Goal: Transaction & Acquisition: Purchase product/service

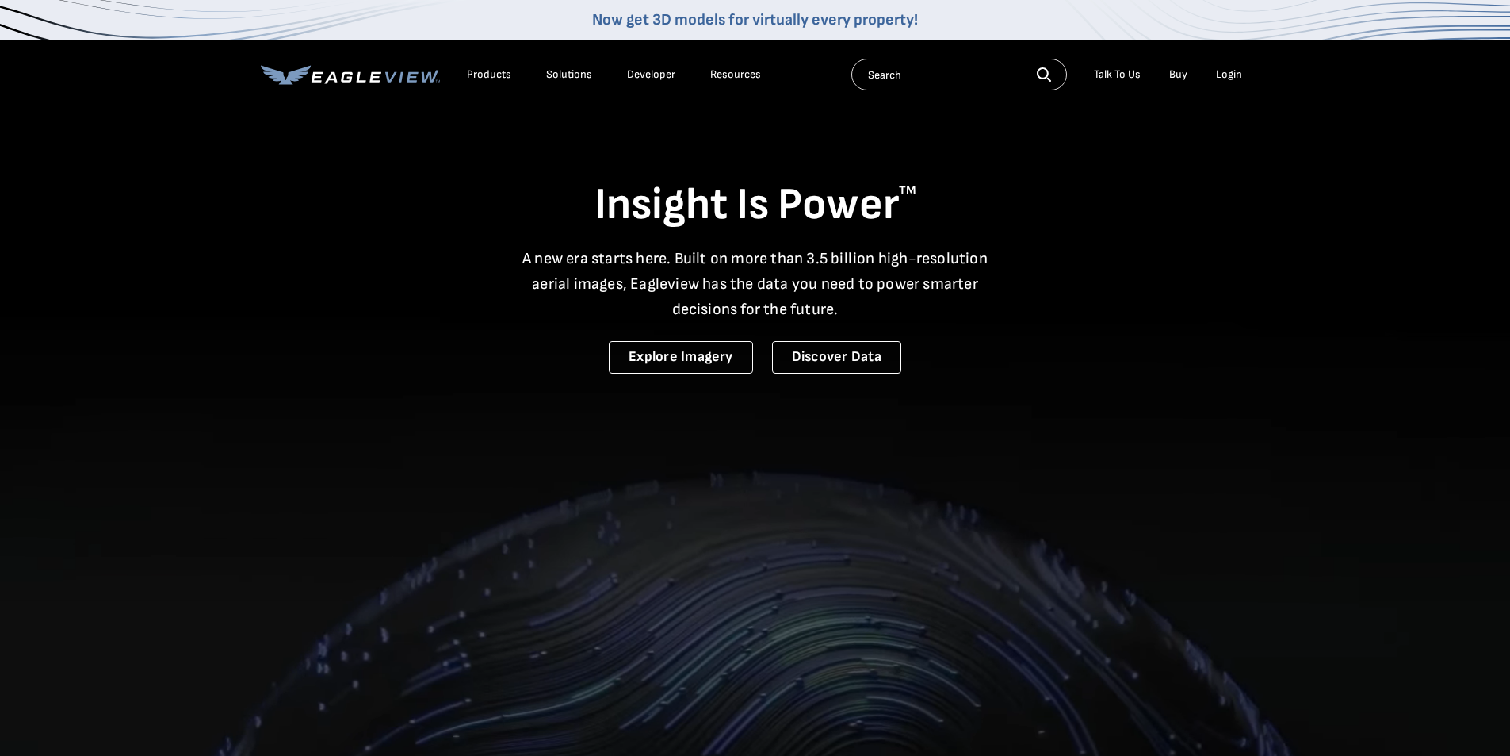
click at [1226, 72] on div "Login" at bounding box center [1229, 74] width 26 height 14
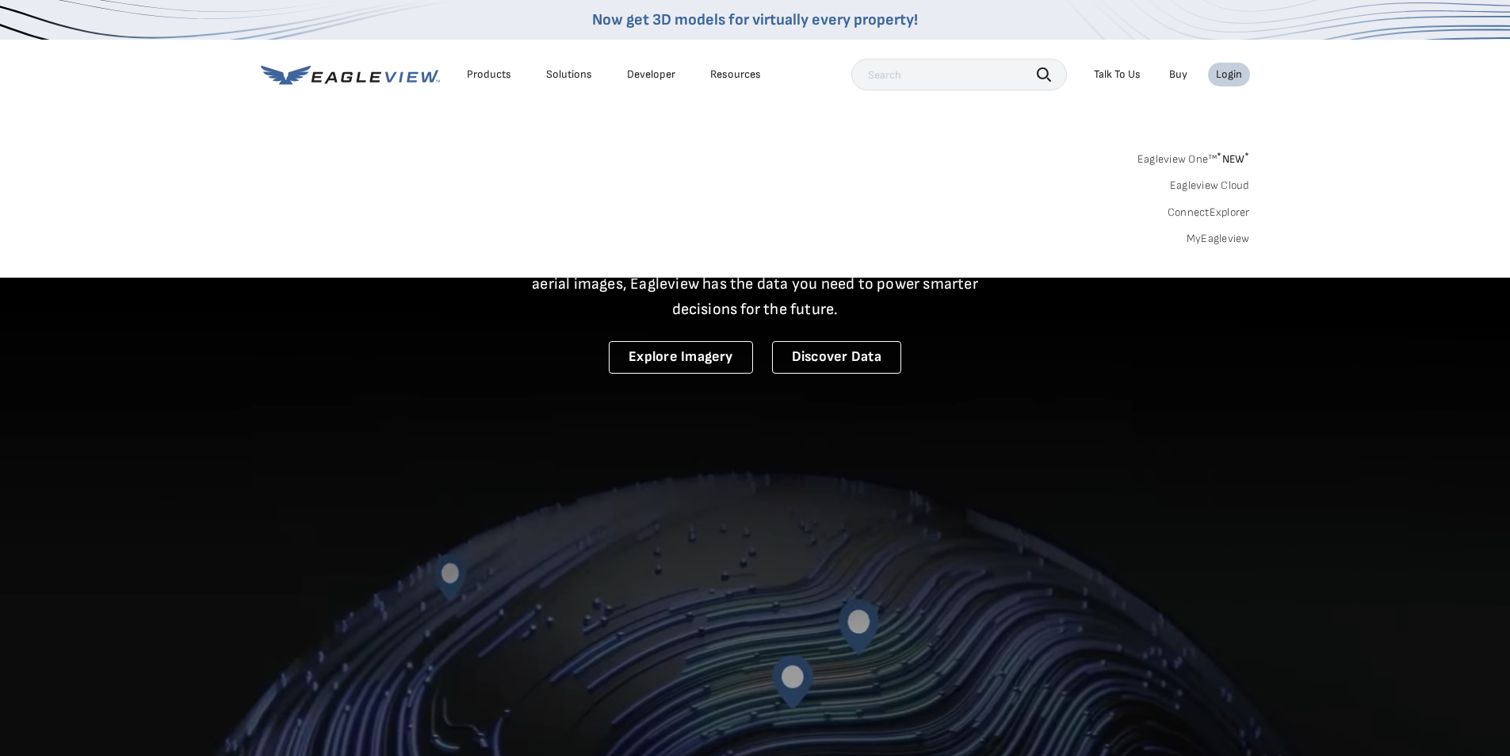
click at [1222, 72] on div "Login" at bounding box center [1229, 74] width 26 height 14
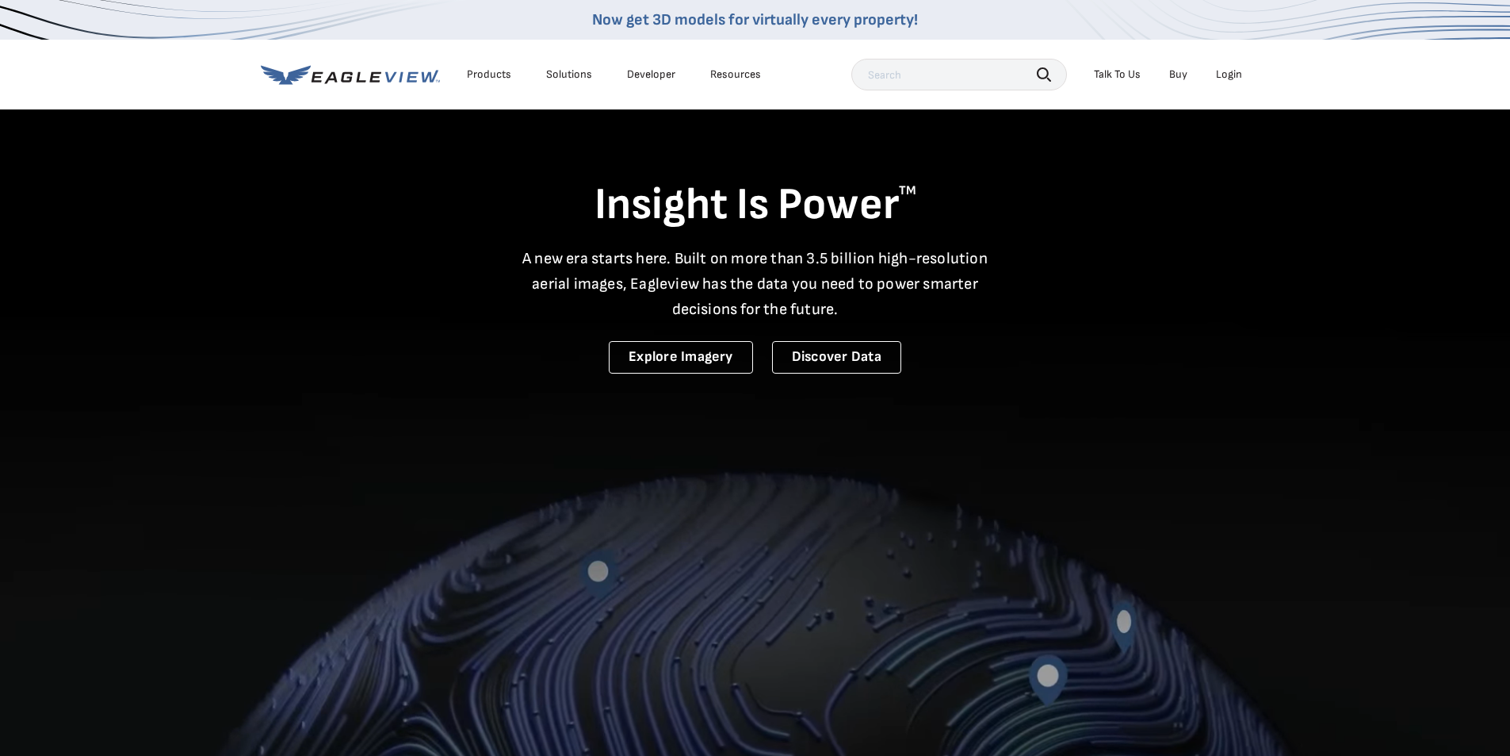
click at [1222, 72] on div "Login" at bounding box center [1229, 74] width 26 height 14
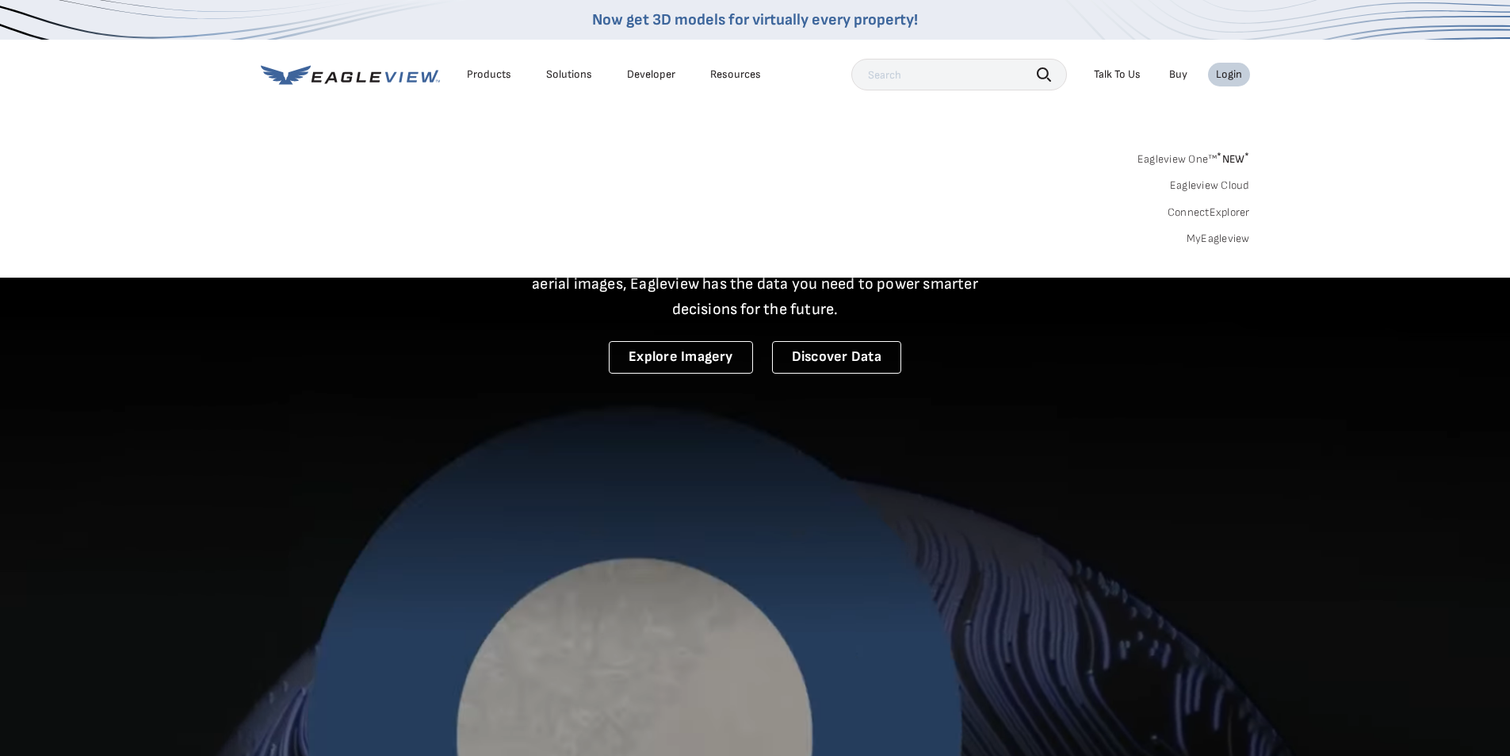
click at [1226, 240] on link "MyEagleview" at bounding box center [1218, 238] width 63 height 14
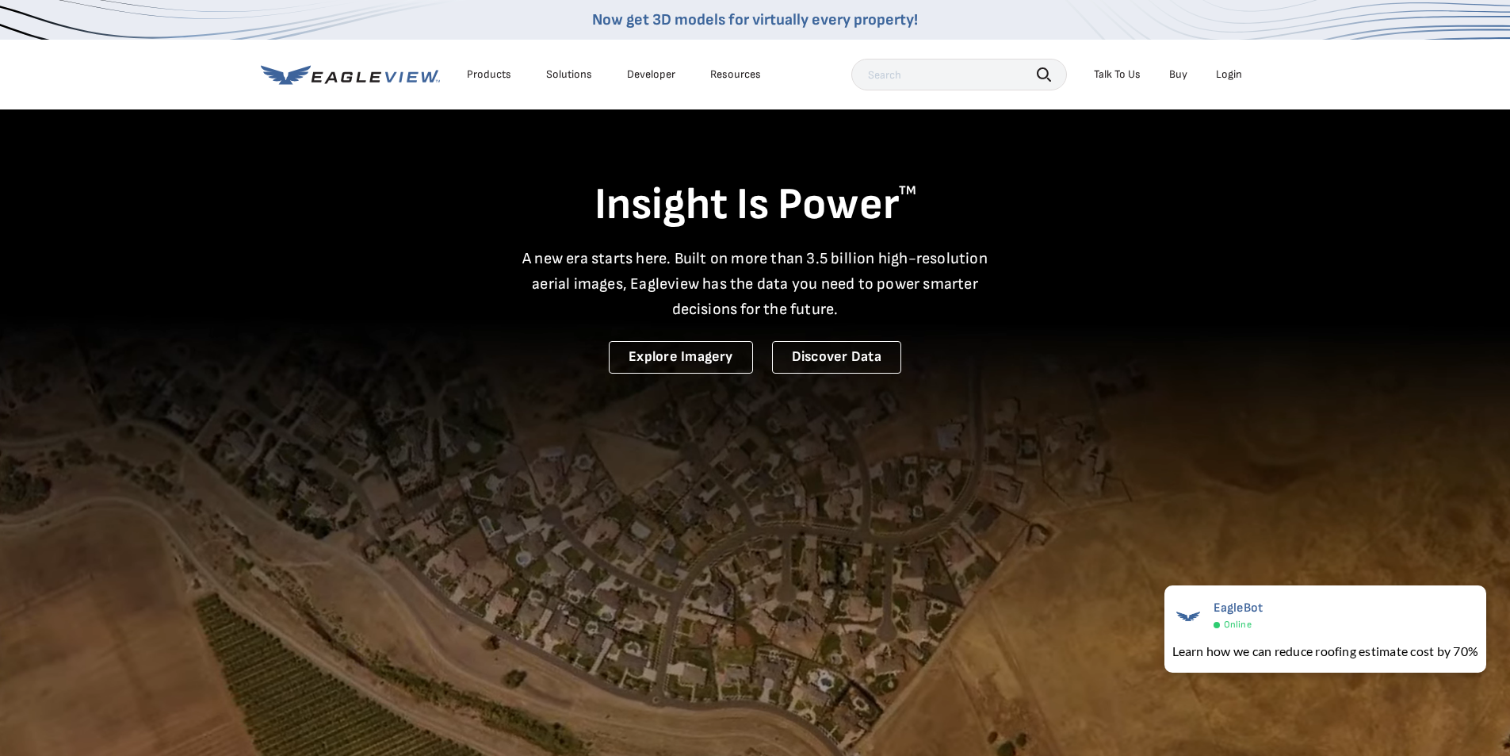
click at [1234, 77] on div "Login" at bounding box center [1229, 74] width 26 height 14
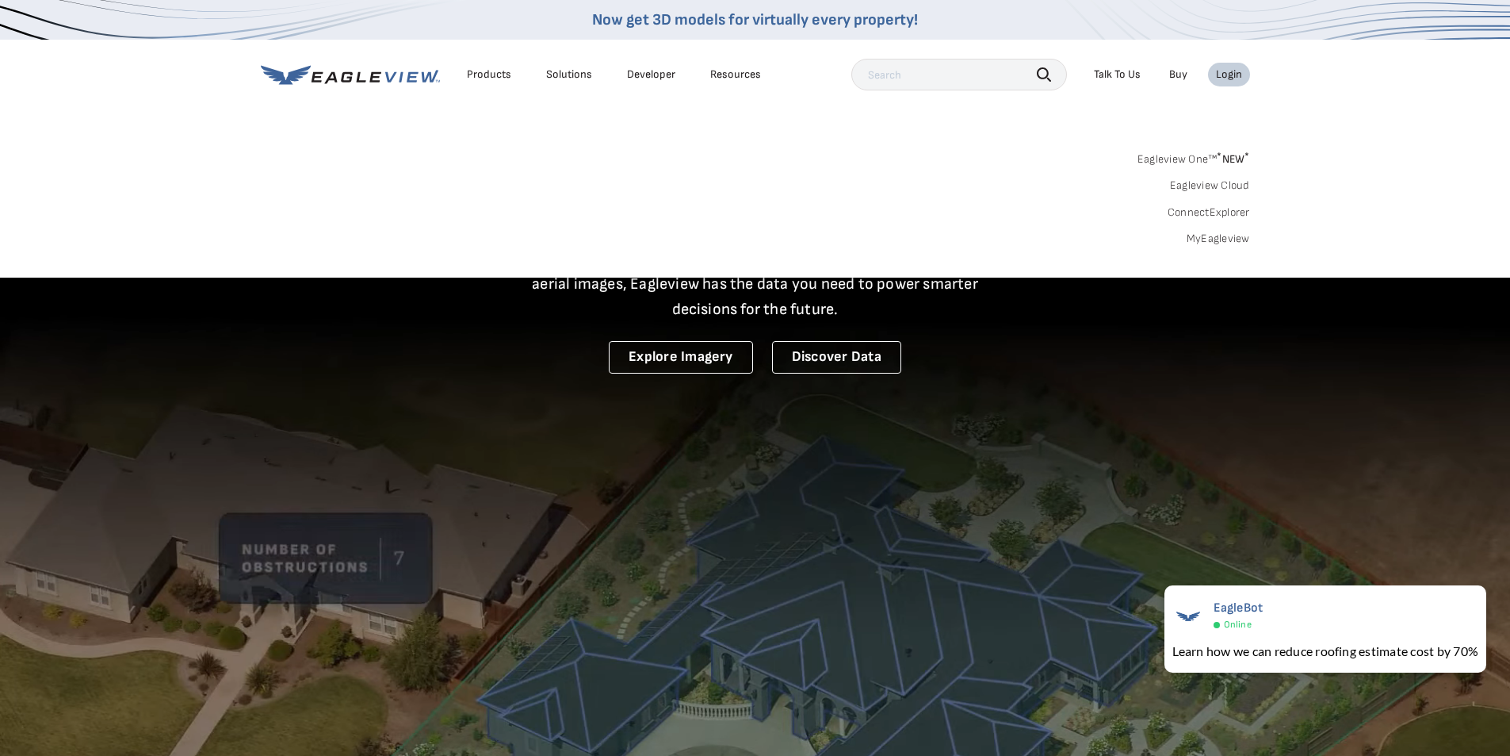
click at [1212, 237] on link "MyEagleview" at bounding box center [1218, 238] width 63 height 14
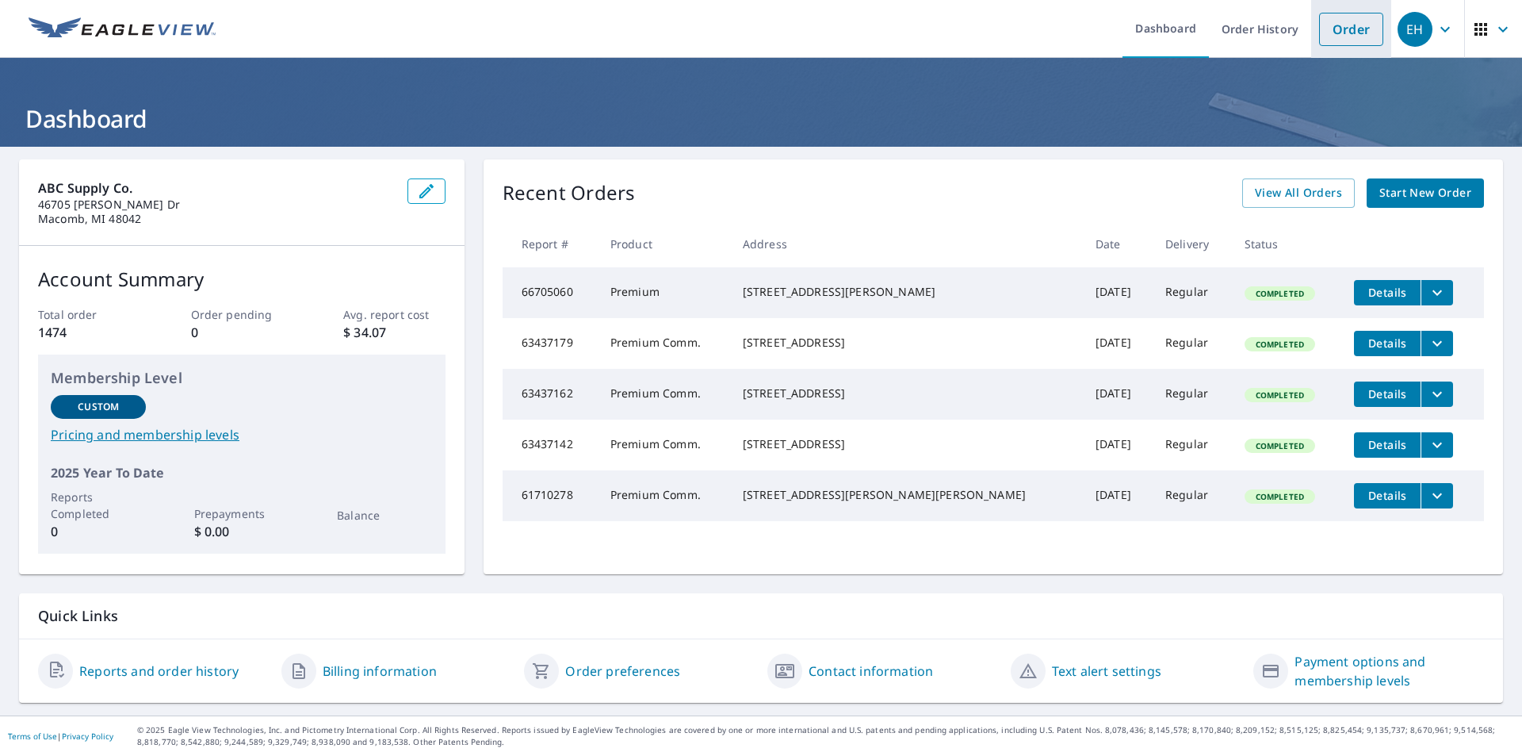
click at [1332, 37] on link "Order" at bounding box center [1351, 29] width 64 height 33
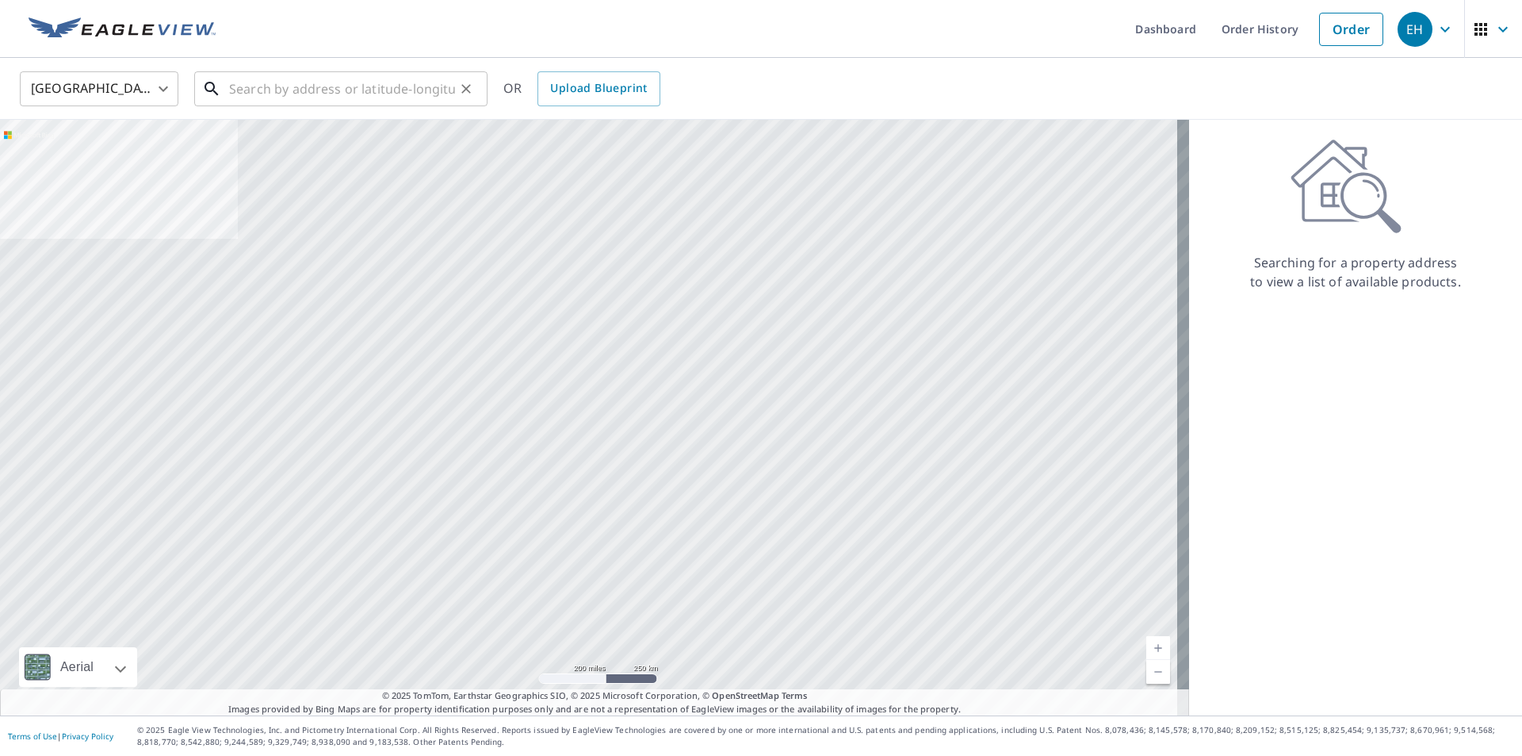
click at [280, 90] on input "text" at bounding box center [342, 89] width 226 height 44
paste input "[STREET_ADDRESS]"
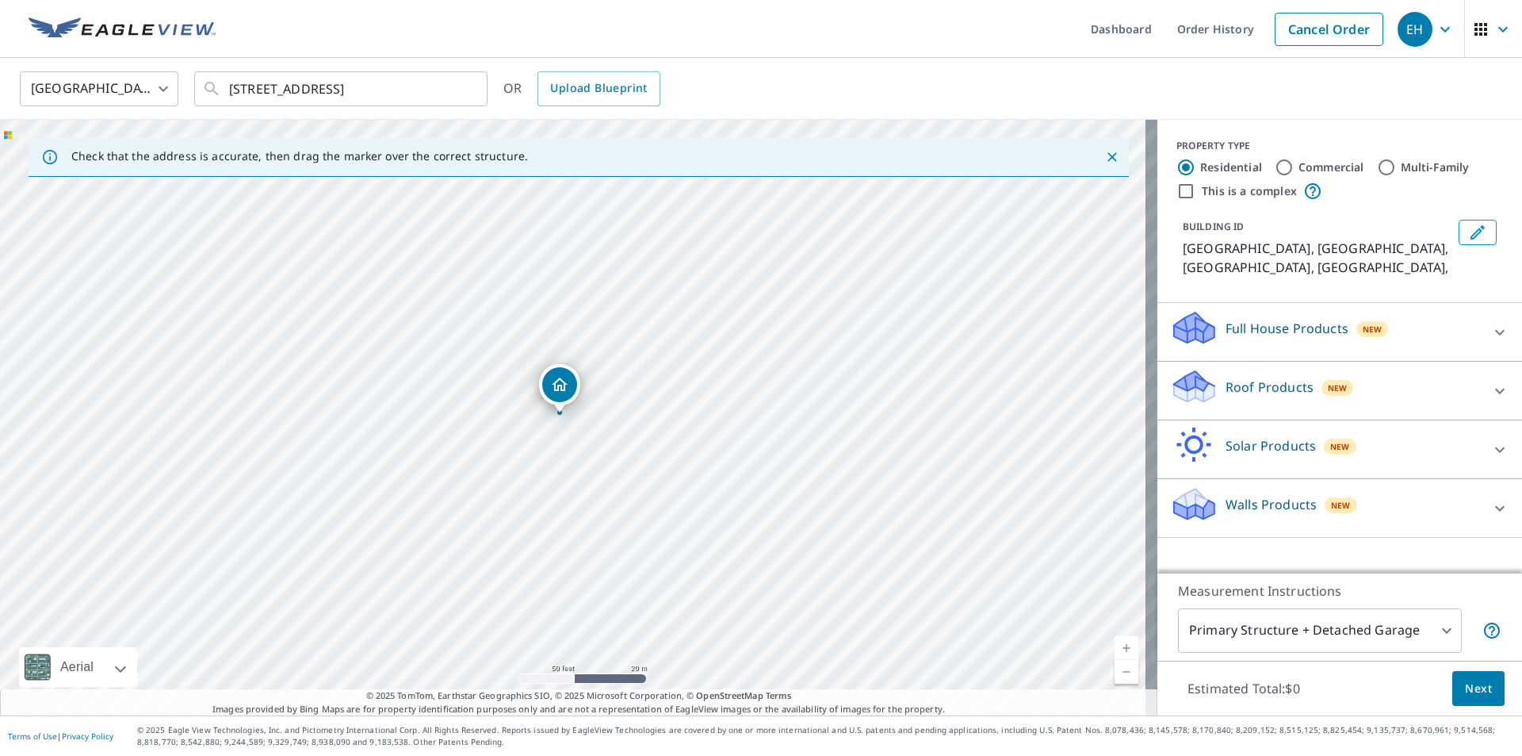
drag, startPoint x: 604, startPoint y: 371, endPoint x: 545, endPoint y: 587, distance: 223.7
click at [545, 587] on div "[GEOGRAPHIC_DATA], [GEOGRAPHIC_DATA], [GEOGRAPHIC_DATA]" at bounding box center [578, 417] width 1157 height 595
drag, startPoint x: 486, startPoint y: 411, endPoint x: 496, endPoint y: 532, distance: 121.7
click at [496, 532] on div "[GEOGRAPHIC_DATA], [GEOGRAPHIC_DATA], [GEOGRAPHIC_DATA]" at bounding box center [578, 417] width 1157 height 595
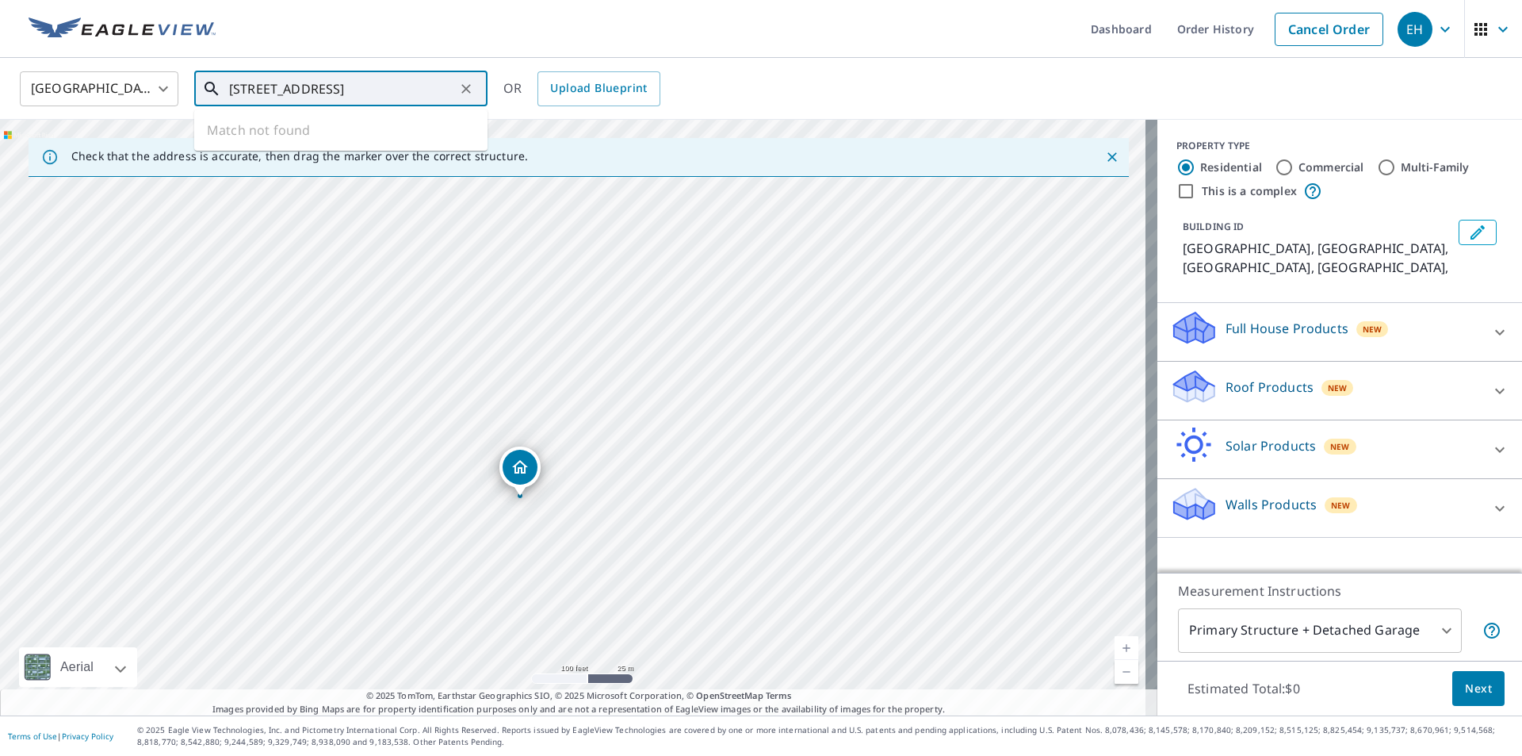
click at [296, 89] on input "[STREET_ADDRESS]" at bounding box center [342, 89] width 226 height 44
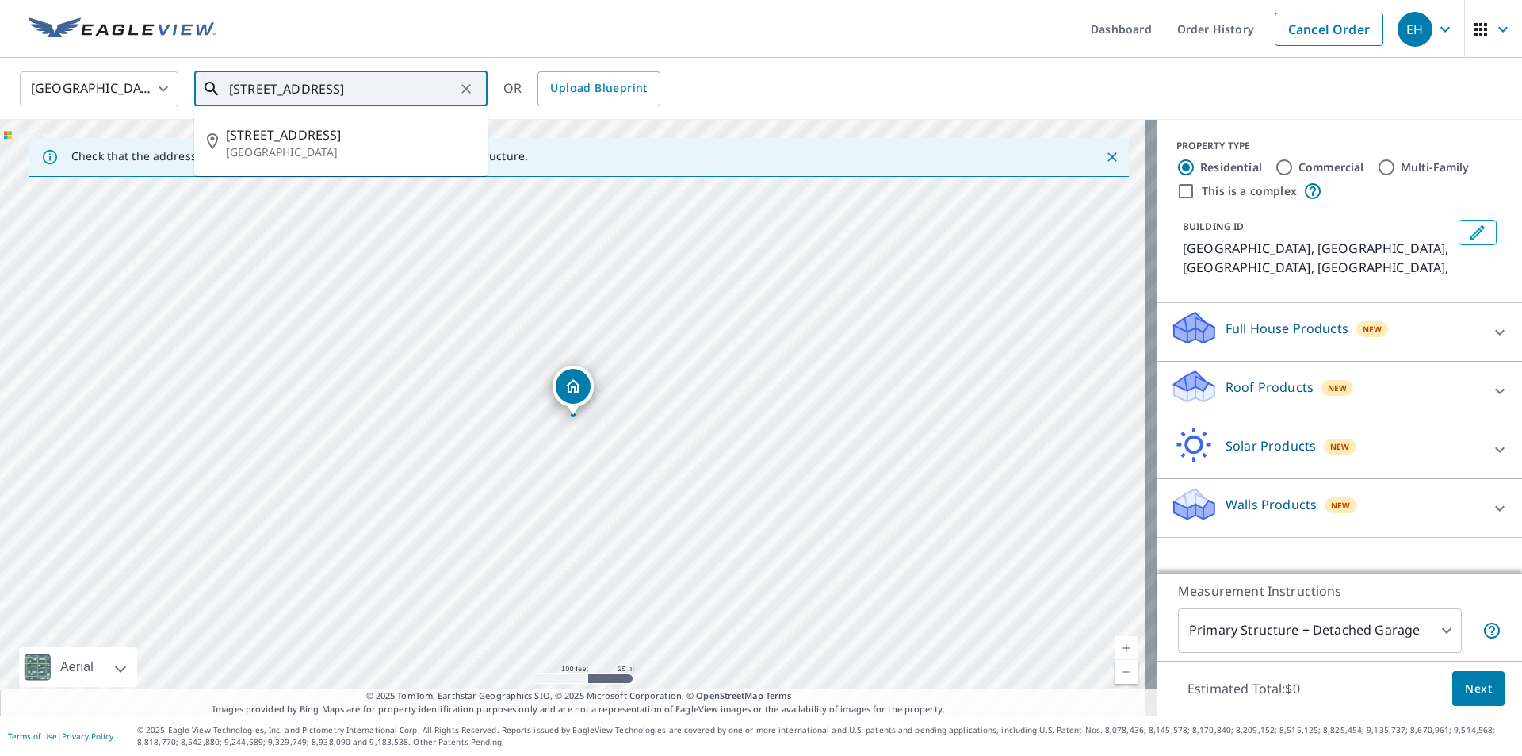
type input "[STREET_ADDRESS]"
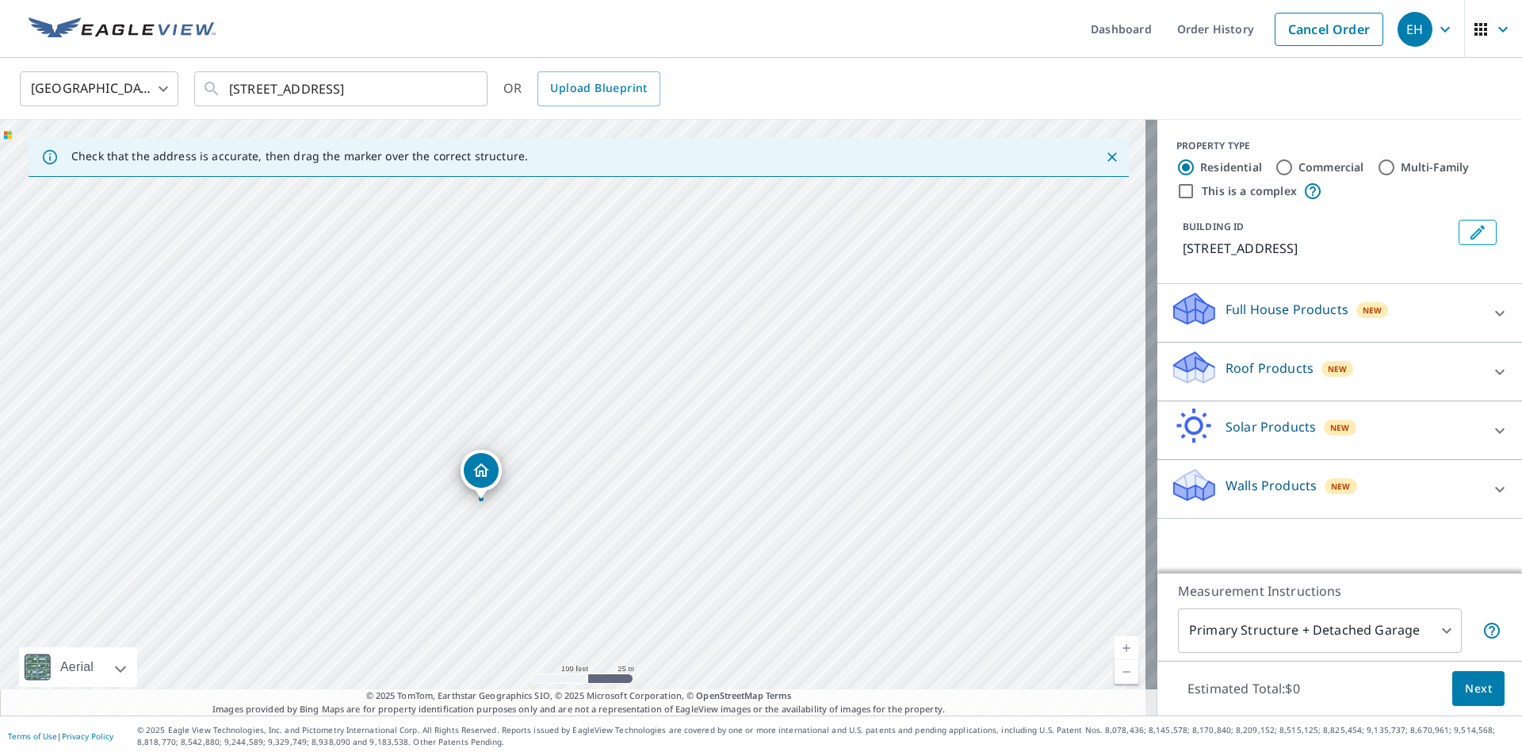
drag, startPoint x: 637, startPoint y: 404, endPoint x: 545, endPoint y: 488, distance: 124.6
click at [545, 488] on div "[STREET_ADDRESS]" at bounding box center [578, 417] width 1157 height 595
drag, startPoint x: 568, startPoint y: 354, endPoint x: 542, endPoint y: 473, distance: 121.0
click at [542, 473] on div "[STREET_ADDRESS]" at bounding box center [578, 417] width 1157 height 595
drag, startPoint x: 515, startPoint y: 539, endPoint x: 568, endPoint y: 369, distance: 178.3
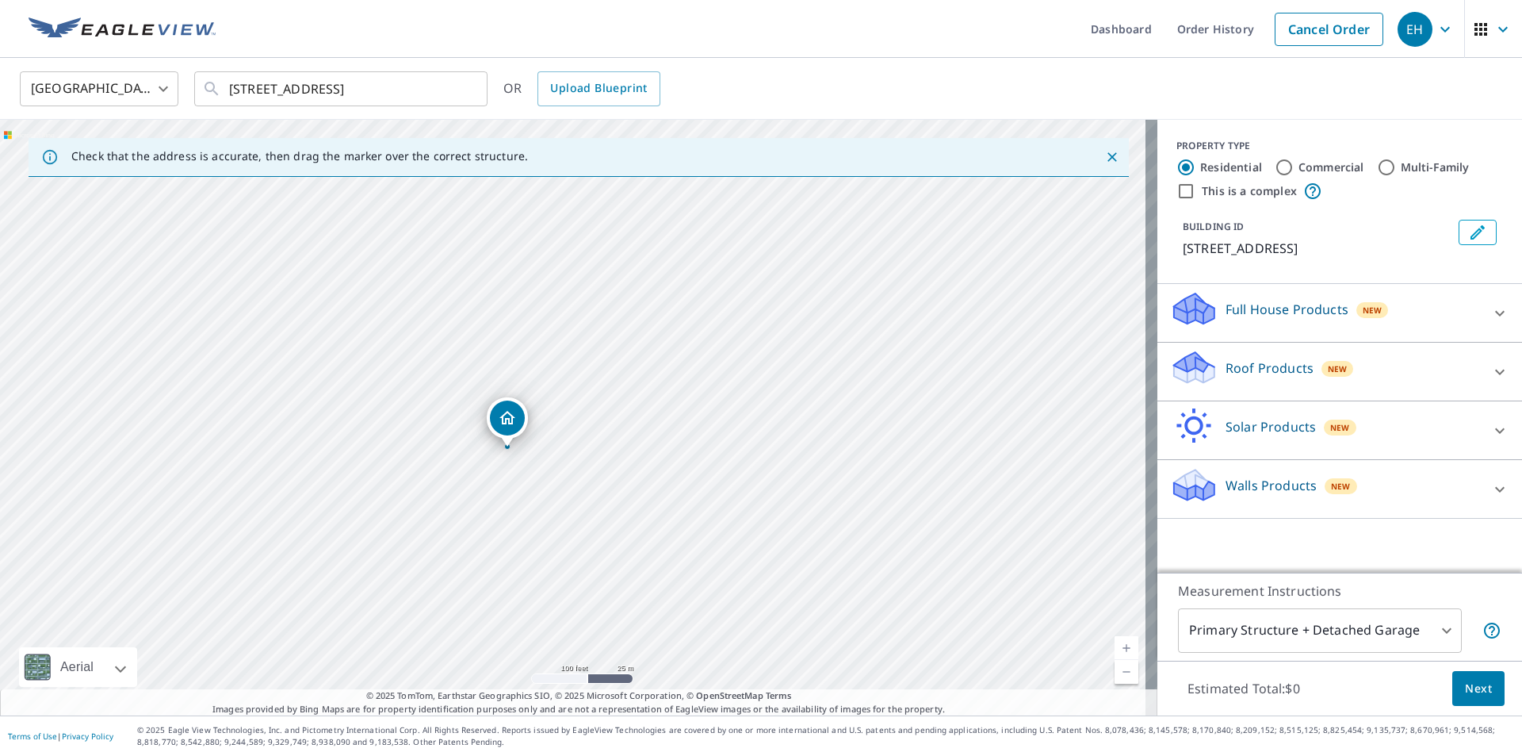
click at [568, 369] on div "[STREET_ADDRESS]" at bounding box center [578, 417] width 1157 height 595
drag, startPoint x: 383, startPoint y: 490, endPoint x: 432, endPoint y: 463, distance: 56.1
click at [432, 463] on div "[STREET_ADDRESS]" at bounding box center [578, 417] width 1157 height 595
drag, startPoint x: 503, startPoint y: 423, endPoint x: 486, endPoint y: 448, distance: 29.7
click at [486, 448] on div "[STREET_ADDRESS]" at bounding box center [578, 417] width 1157 height 595
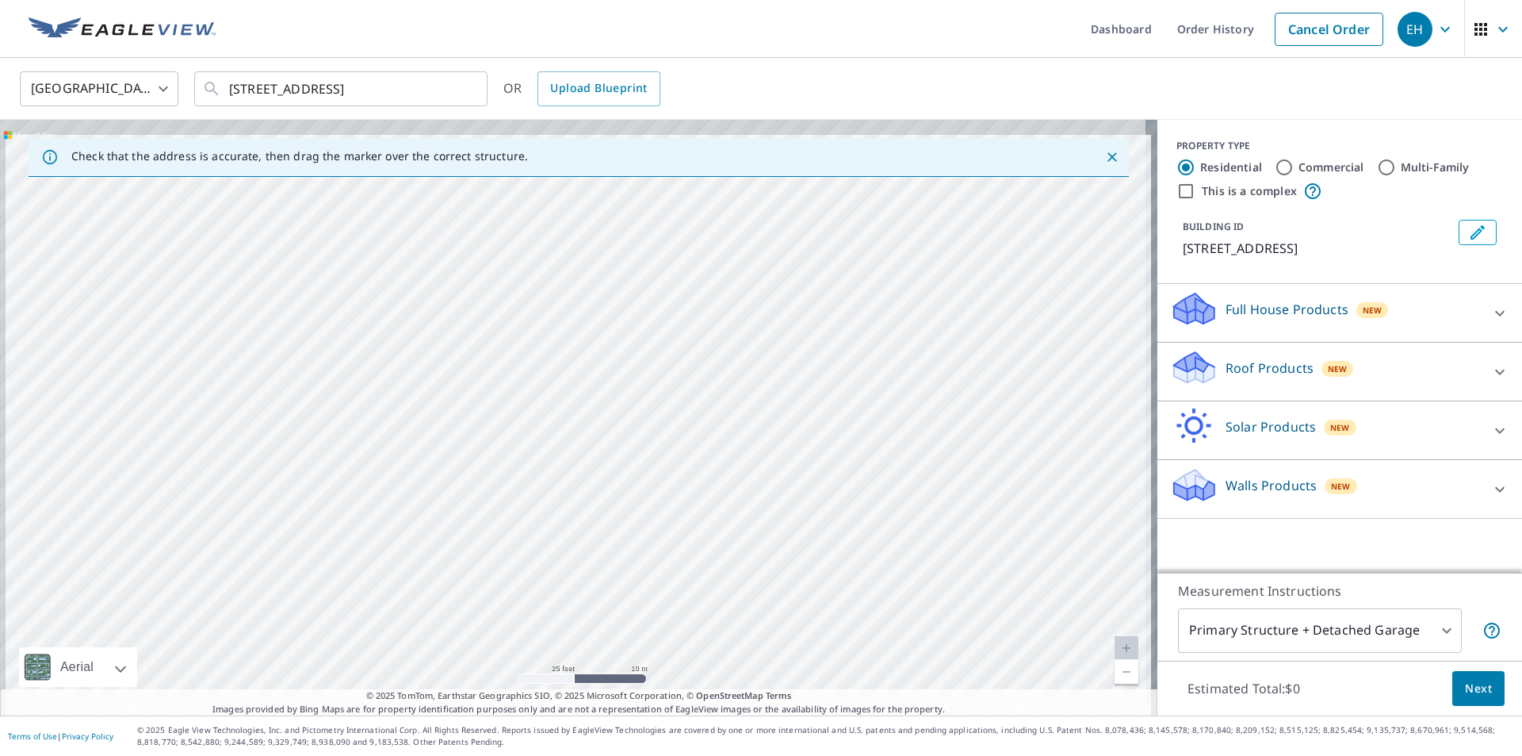
drag, startPoint x: 784, startPoint y: 347, endPoint x: 832, endPoint y: 535, distance: 193.8
click at [832, 535] on div "[STREET_ADDRESS]" at bounding box center [578, 417] width 1157 height 595
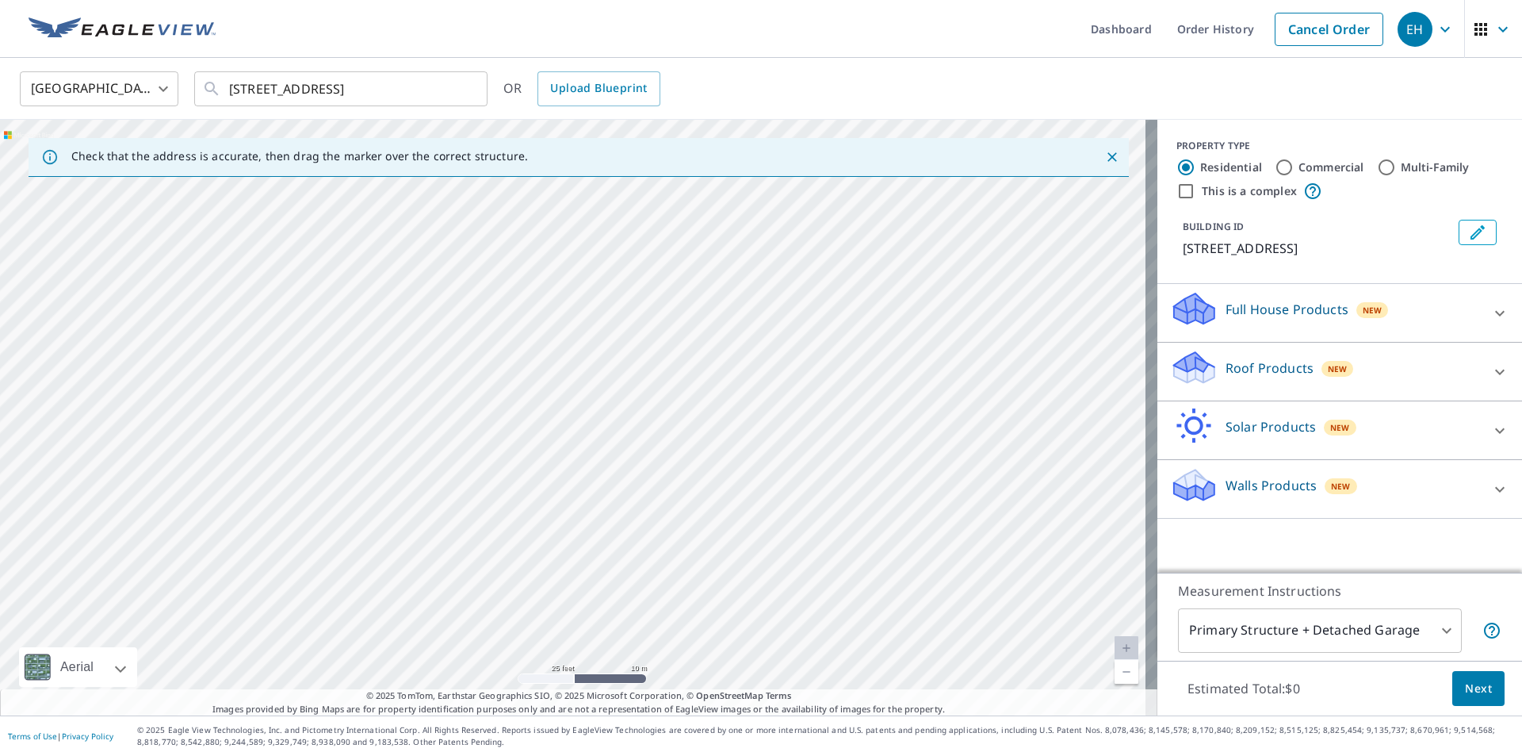
drag, startPoint x: 818, startPoint y: 522, endPoint x: 925, endPoint y: 299, distance: 247.9
click at [924, 300] on div "[STREET_ADDRESS]" at bounding box center [578, 417] width 1157 height 595
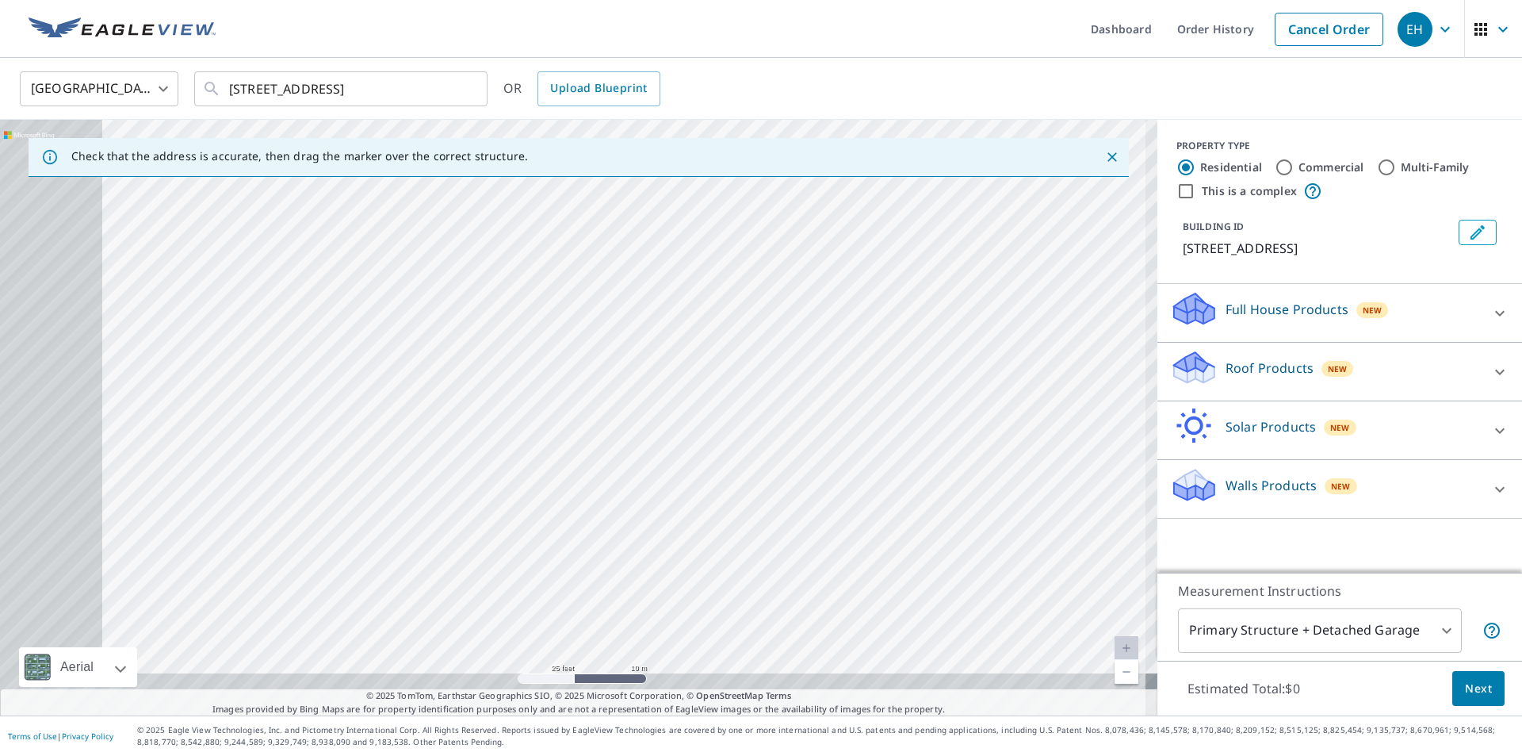
drag, startPoint x: 460, startPoint y: 500, endPoint x: 760, endPoint y: 388, distance: 320.1
click at [760, 388] on div "[STREET_ADDRESS]" at bounding box center [578, 417] width 1157 height 595
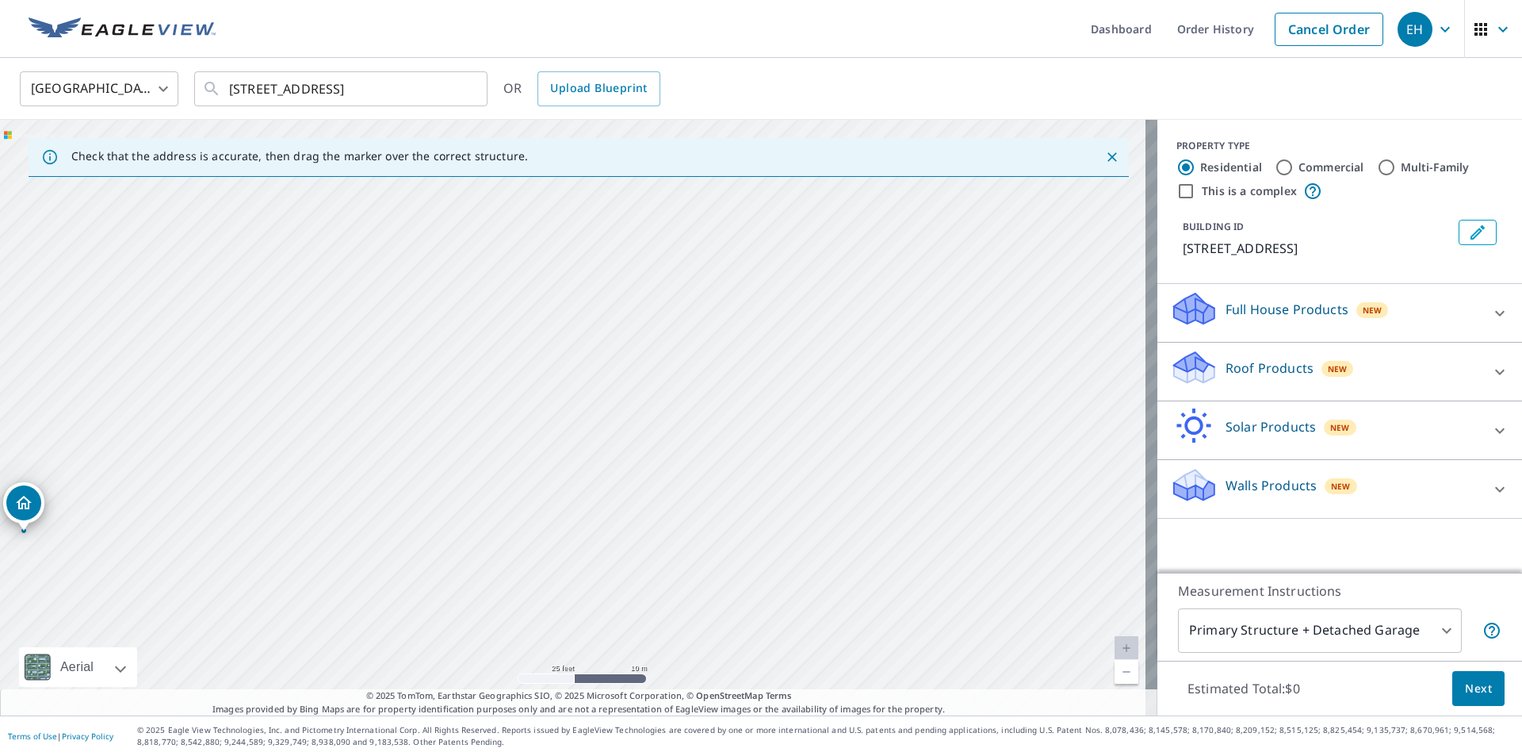
drag, startPoint x: 395, startPoint y: 513, endPoint x: 753, endPoint y: 414, distance: 371.8
click at [753, 414] on div "[STREET_ADDRESS]" at bounding box center [578, 417] width 1157 height 595
drag, startPoint x: 461, startPoint y: 406, endPoint x: 570, endPoint y: 370, distance: 114.3
click at [570, 370] on div "[STREET_ADDRESS]" at bounding box center [578, 417] width 1157 height 595
drag, startPoint x: 291, startPoint y: 385, endPoint x: 335, endPoint y: 516, distance: 138.1
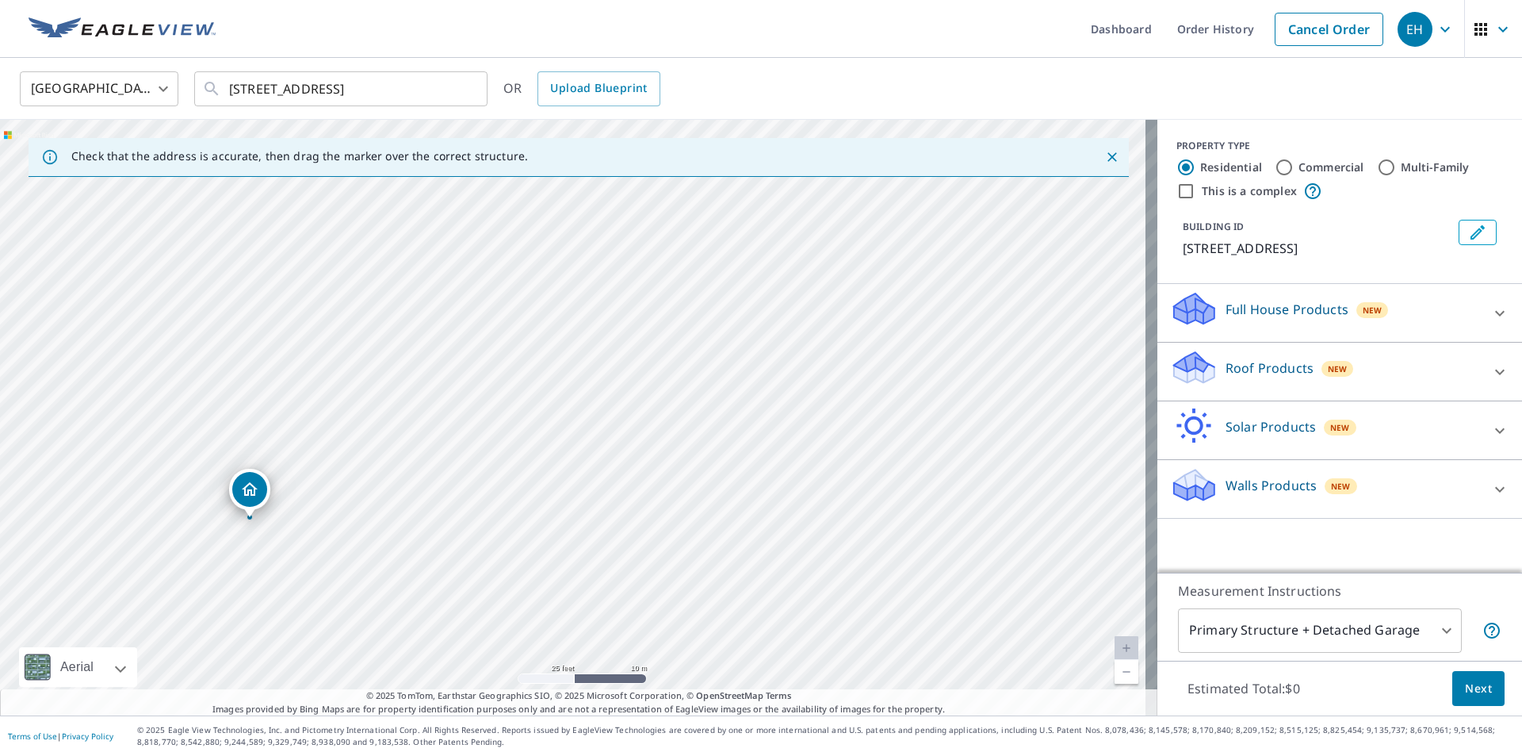
click at [335, 516] on div "[STREET_ADDRESS]" at bounding box center [578, 417] width 1157 height 595
drag, startPoint x: 251, startPoint y: 488, endPoint x: 301, endPoint y: 404, distance: 98.2
click at [1377, 167] on input "Multi-Family" at bounding box center [1386, 167] width 19 height 19
radio input "true"
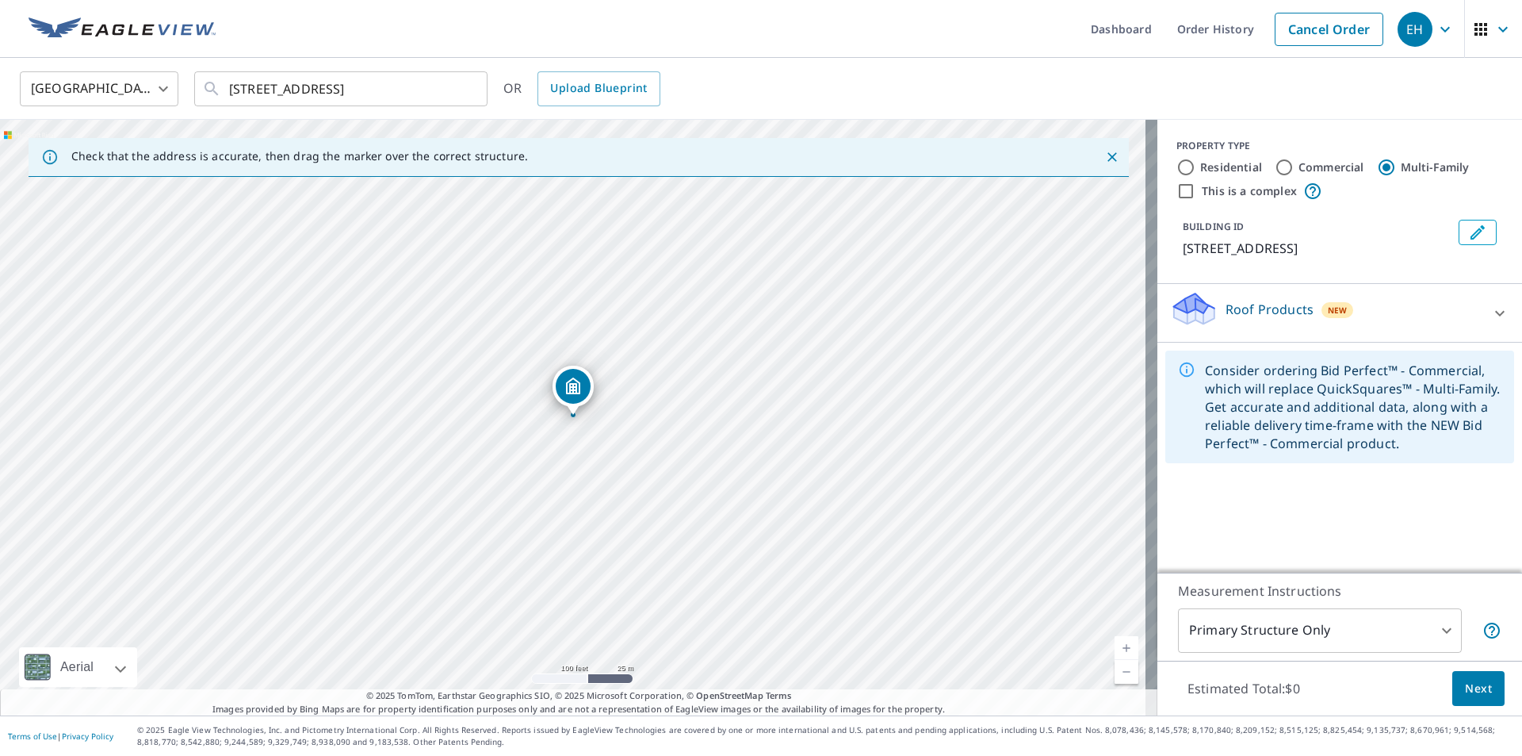
click at [1430, 626] on body "EH EH Dashboard Order History Cancel Order [GEOGRAPHIC_DATA] [GEOGRAPHIC_DATA] …" at bounding box center [761, 378] width 1522 height 756
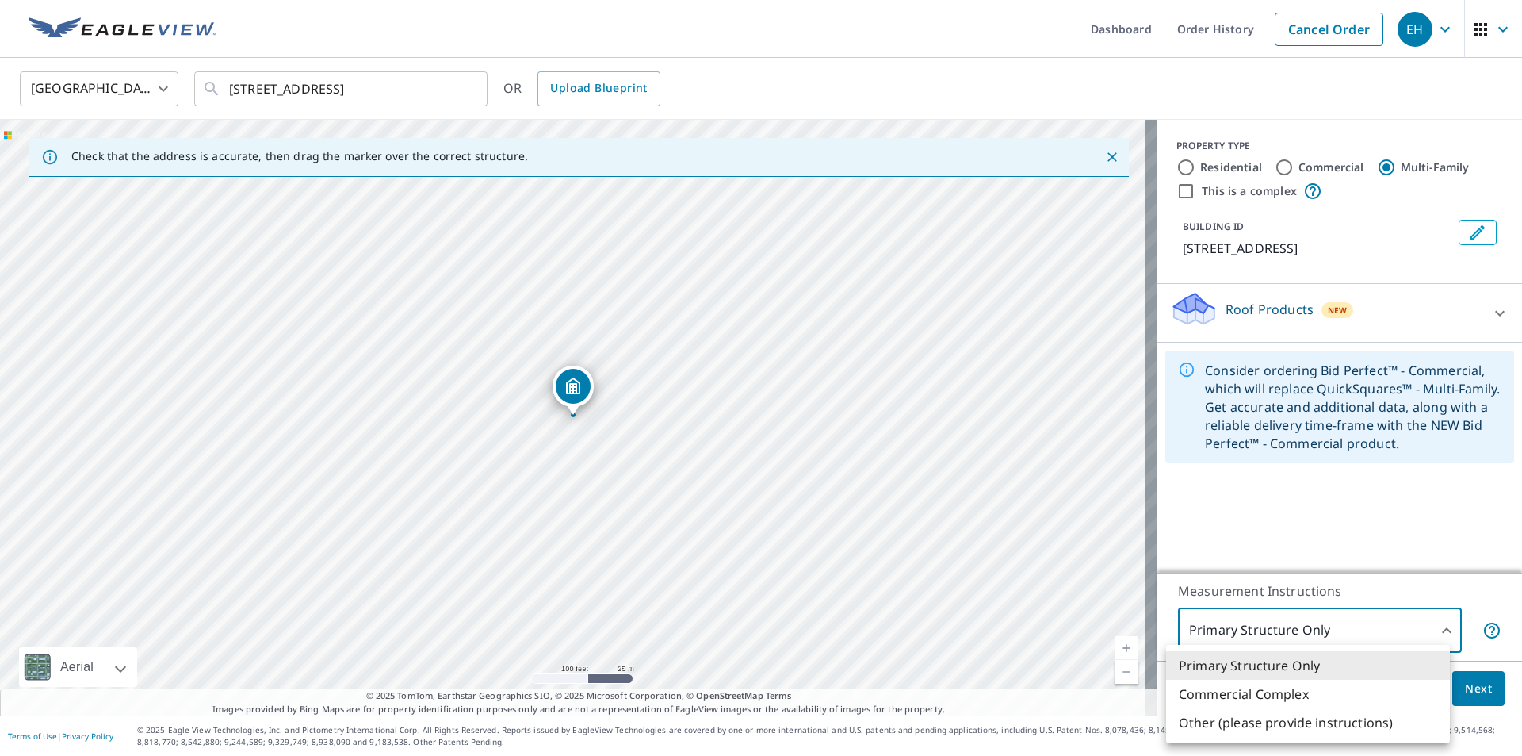
click at [1268, 688] on li "Commercial Complex" at bounding box center [1308, 693] width 284 height 29
type input "4"
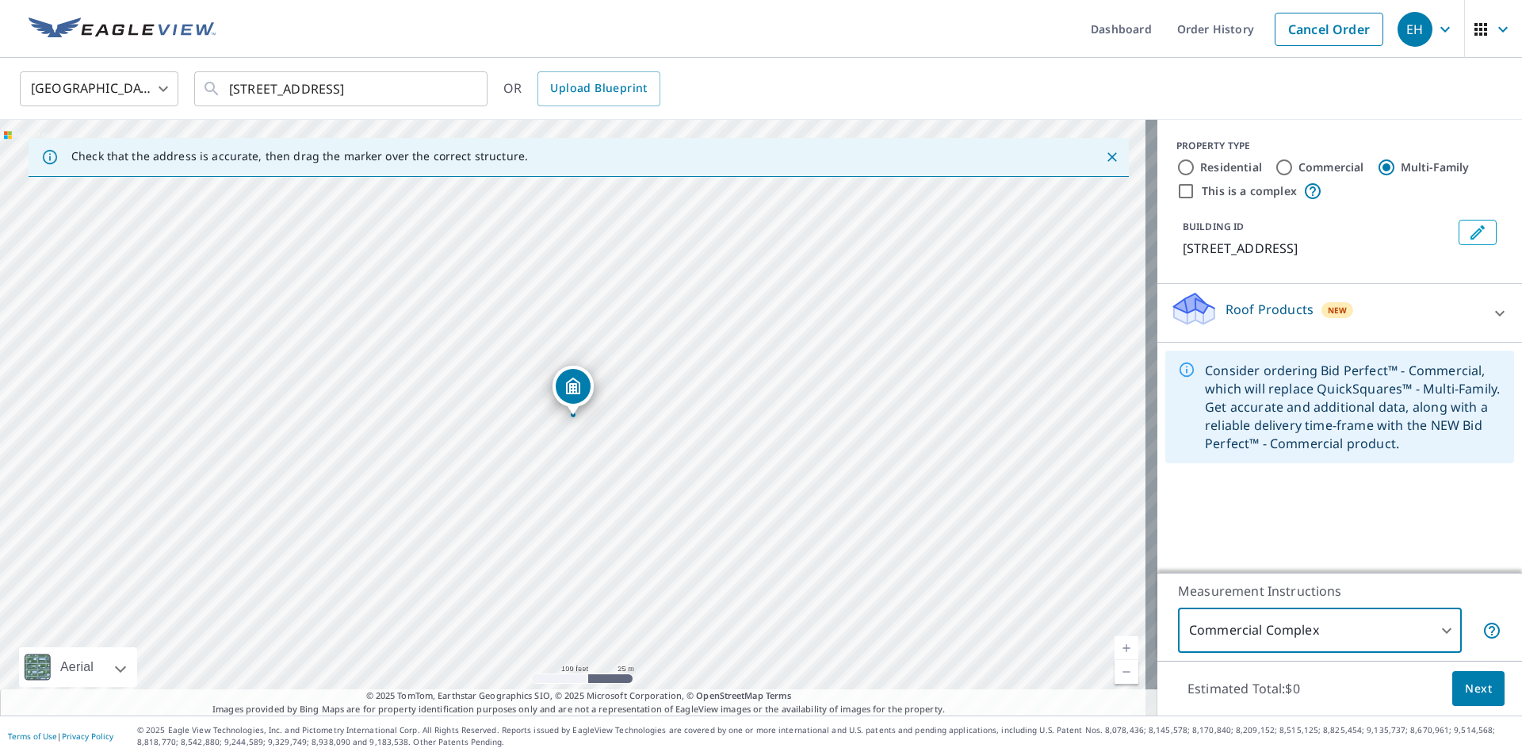
click at [1465, 690] on span "Next" at bounding box center [1478, 689] width 27 height 20
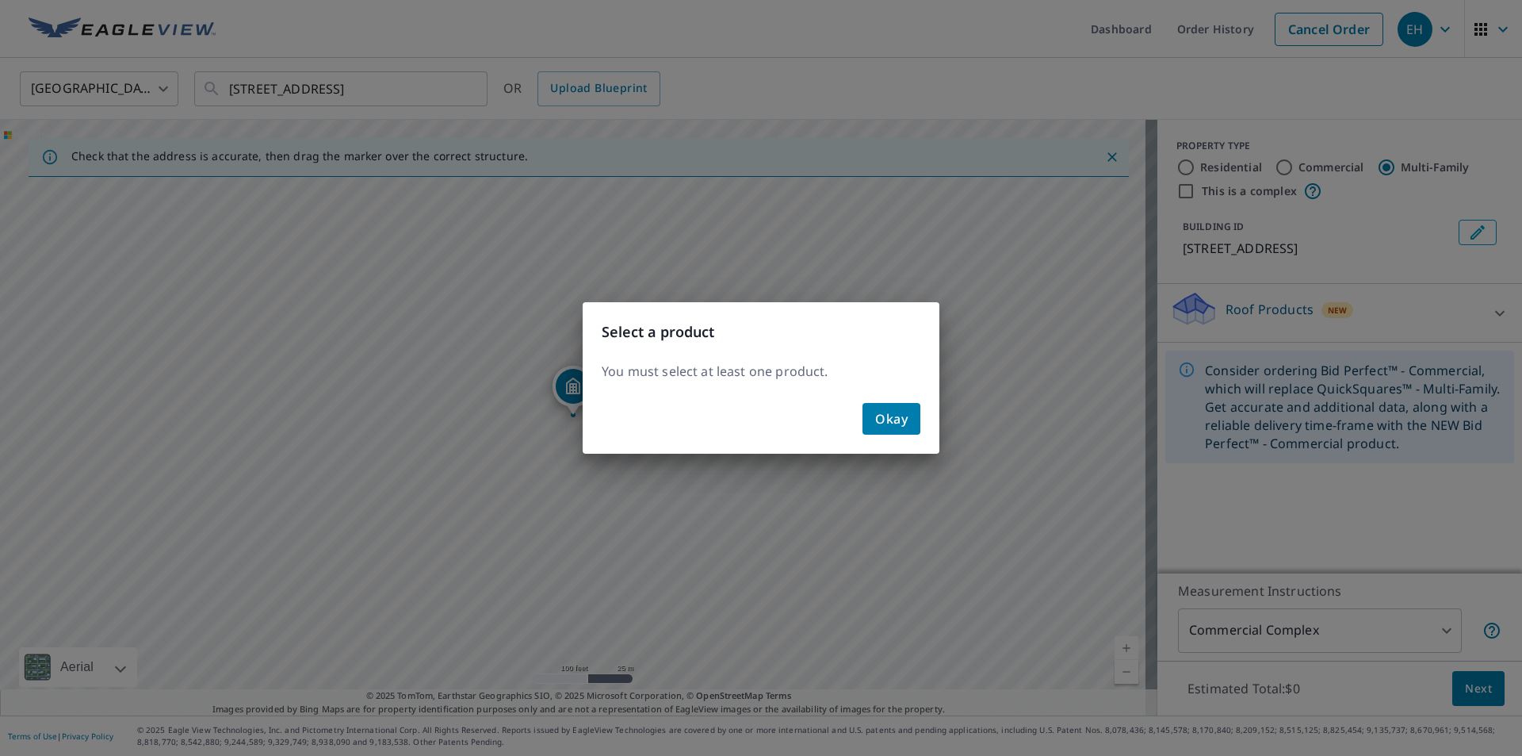
click at [896, 426] on span "Okay" at bounding box center [891, 418] width 33 height 22
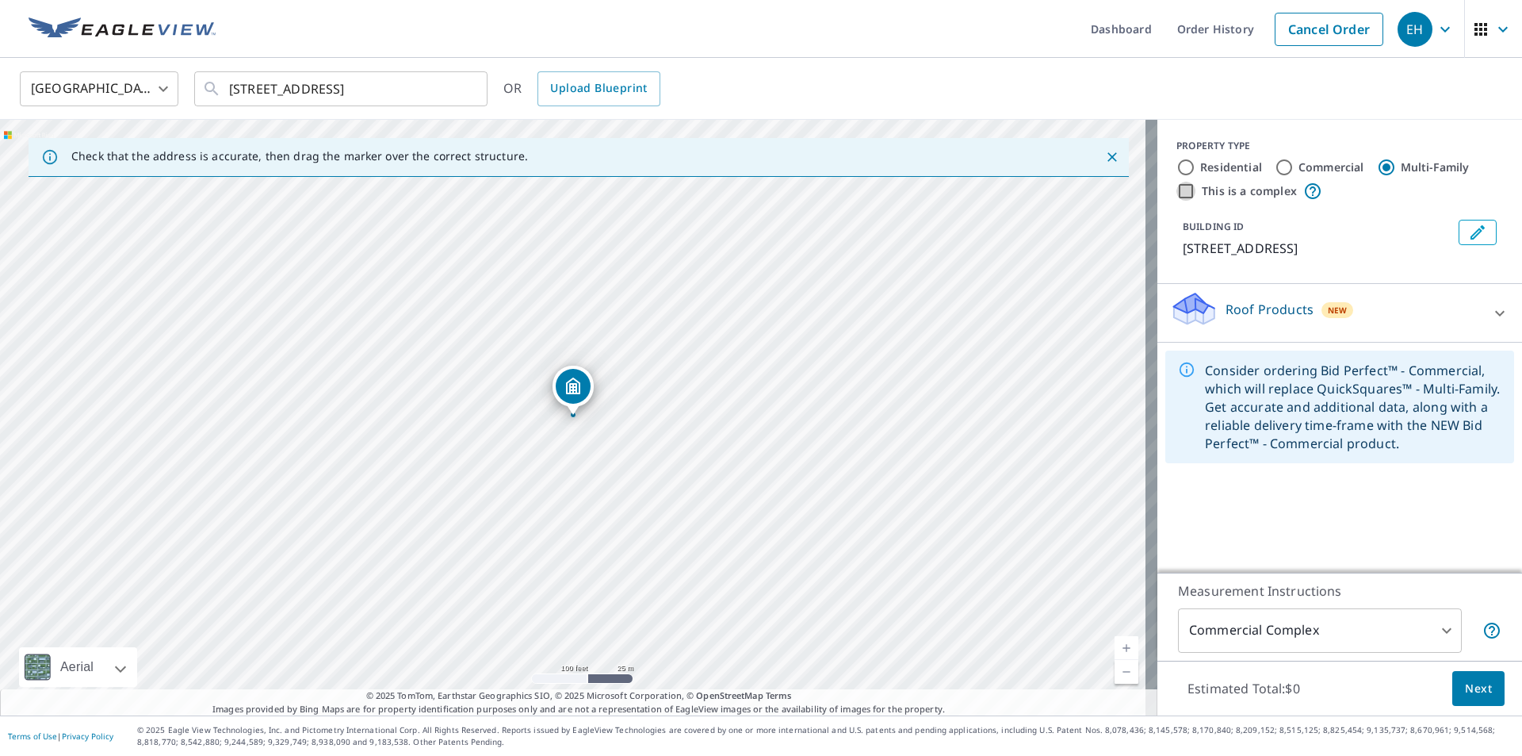
click at [1177, 188] on input "This is a complex" at bounding box center [1186, 191] width 19 height 19
checkbox input "true"
radio input "true"
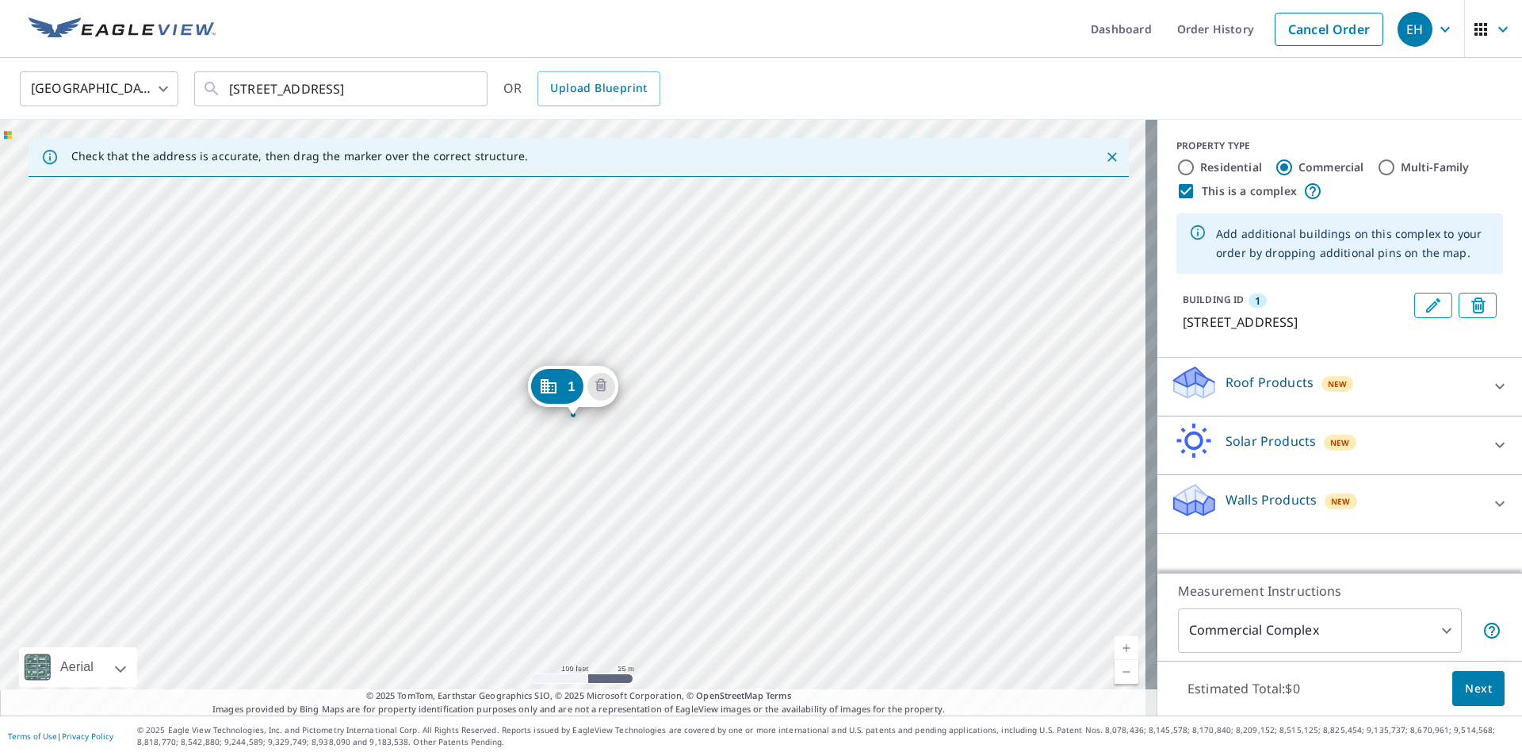
click at [1481, 694] on button "Next" at bounding box center [1478, 689] width 52 height 36
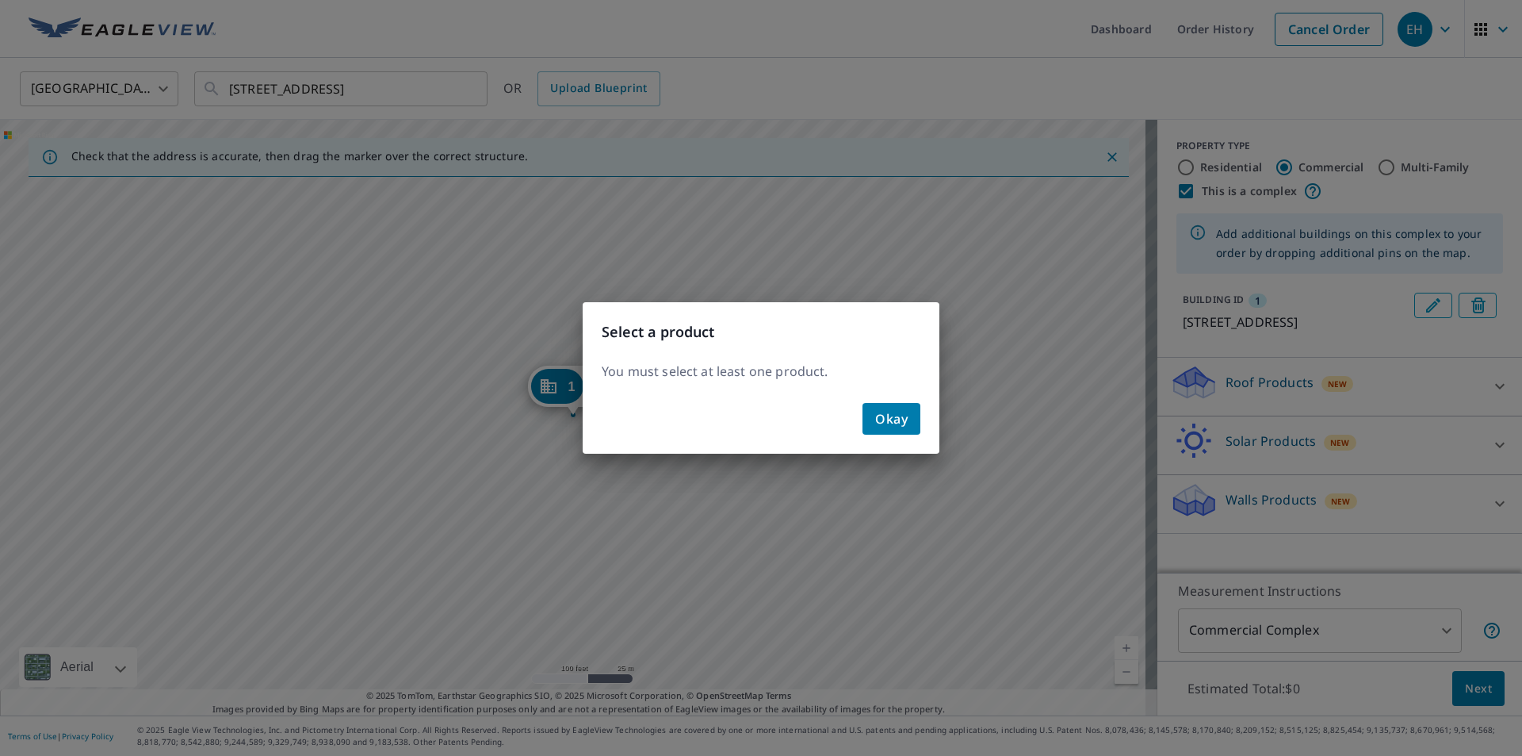
click at [905, 415] on span "Okay" at bounding box center [891, 418] width 33 height 22
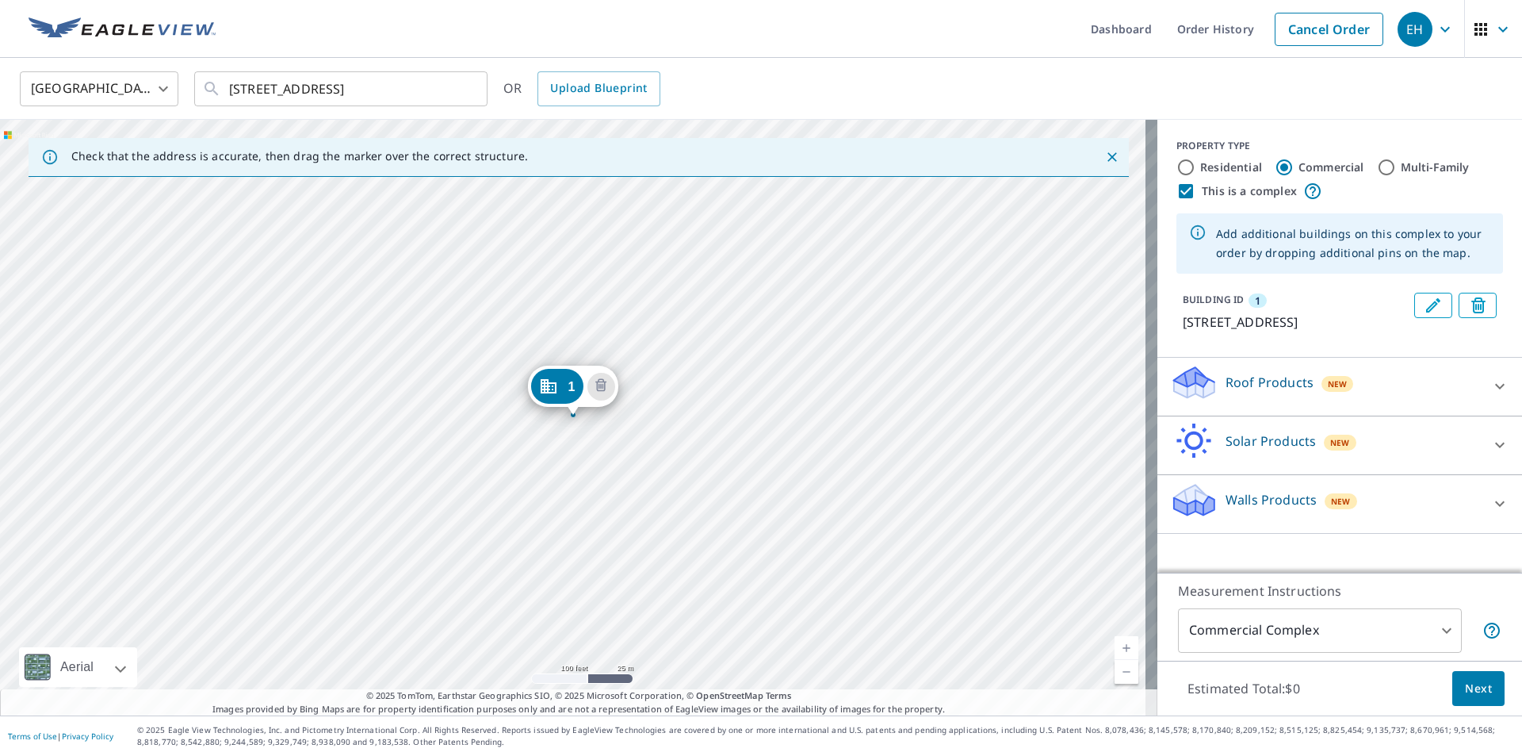
click at [1445, 402] on div "Roof Products New" at bounding box center [1325, 386] width 311 height 45
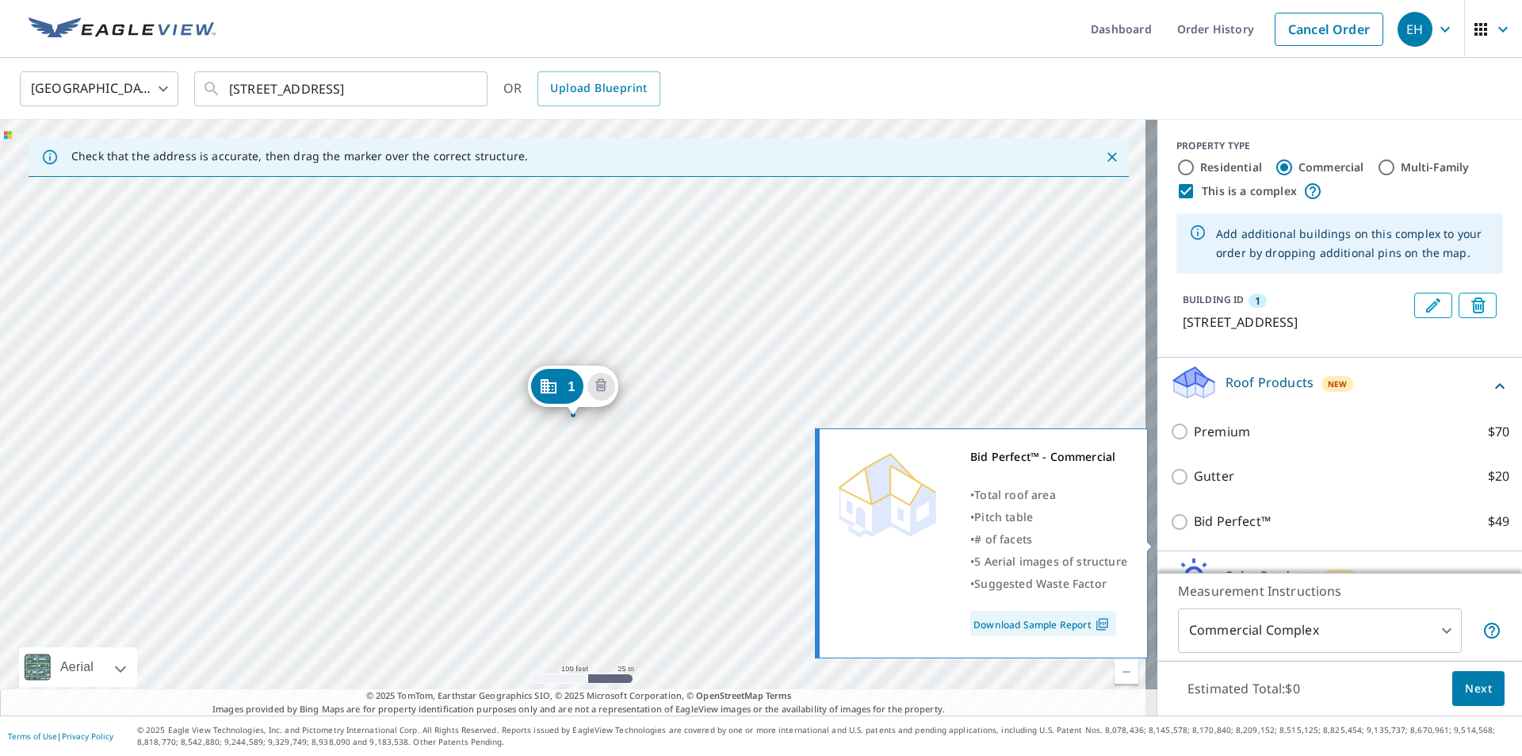
click at [1170, 531] on input "Bid Perfect™ $49" at bounding box center [1182, 521] width 24 height 19
checkbox input "true"
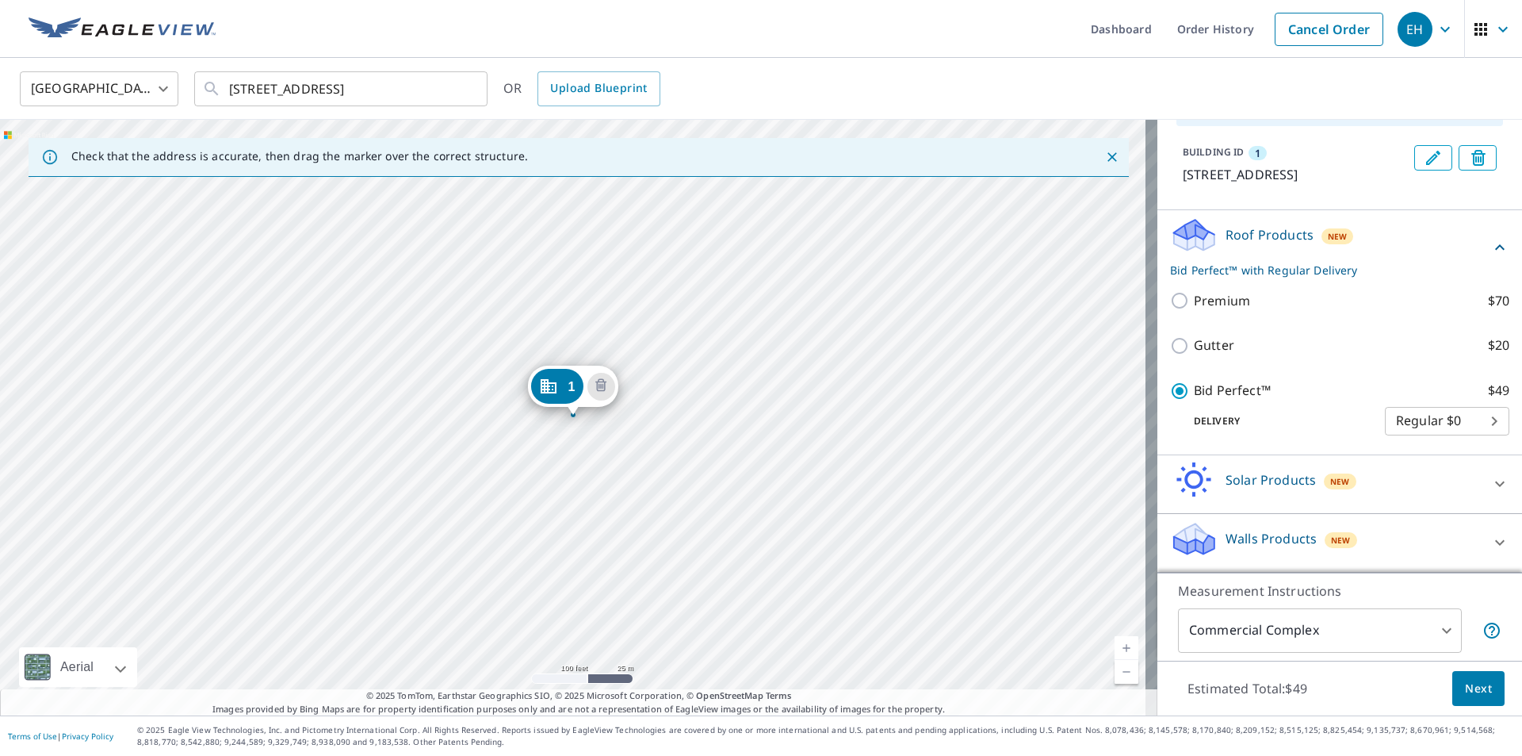
scroll to position [166, 0]
click at [1452, 698] on button "Next" at bounding box center [1478, 689] width 52 height 36
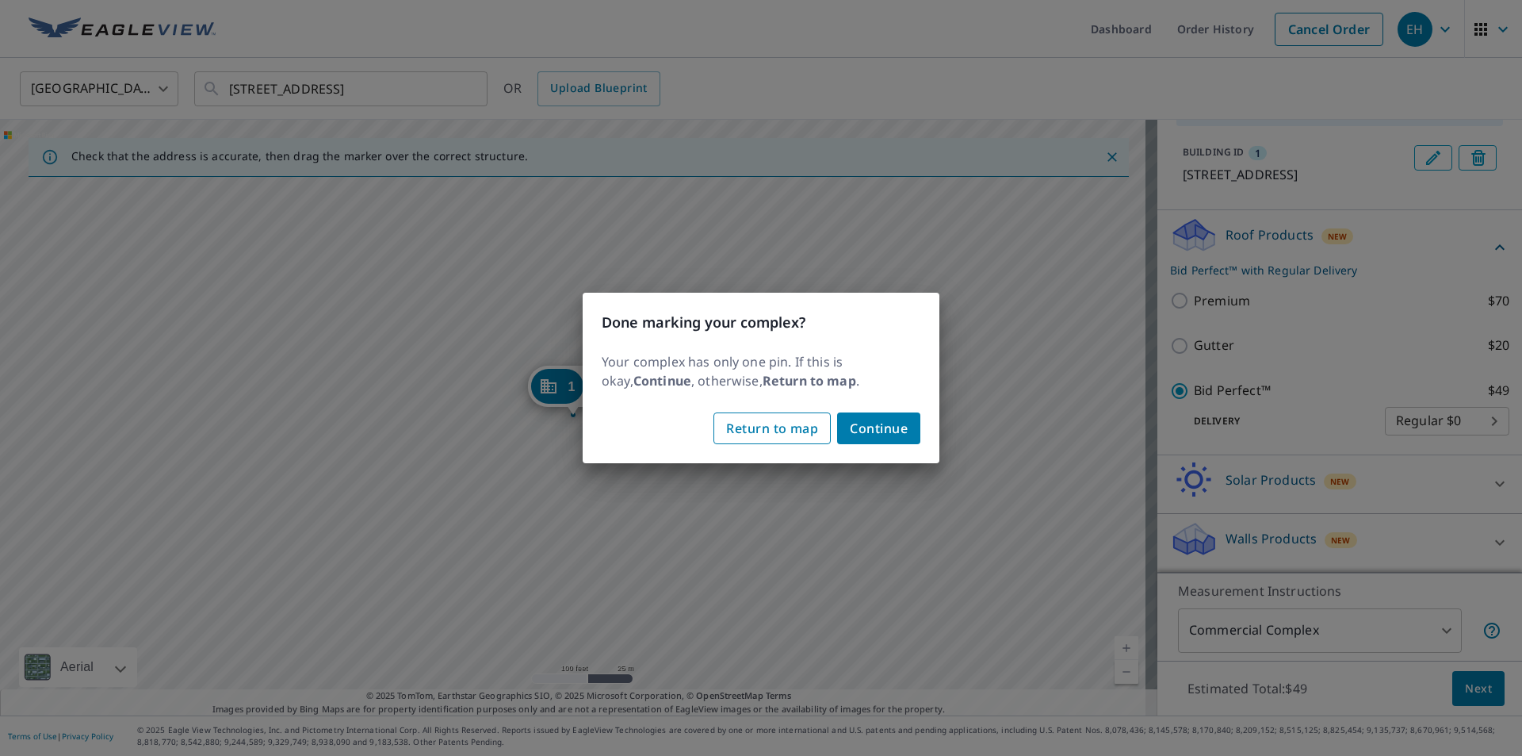
click at [794, 428] on span "Return to map" at bounding box center [772, 428] width 92 height 22
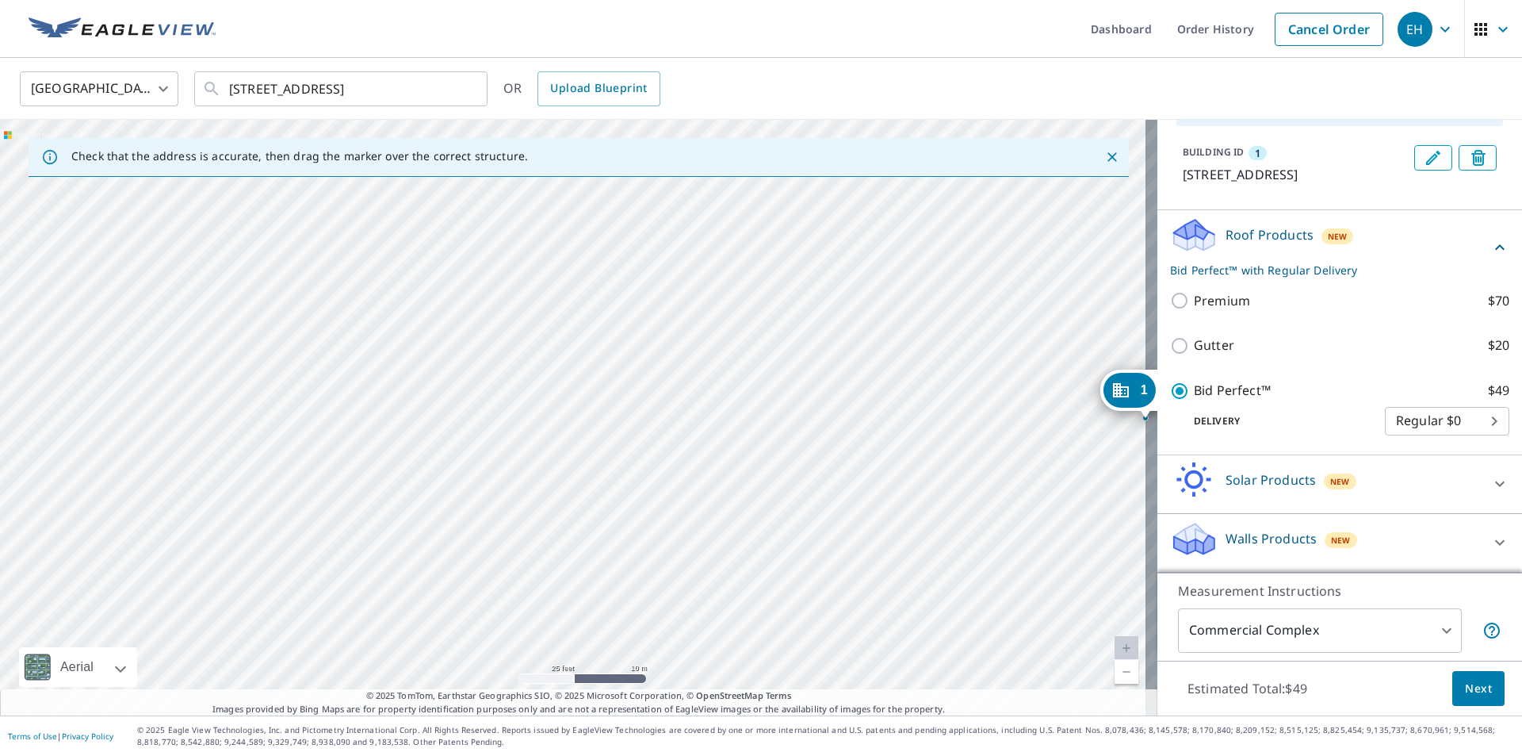
drag, startPoint x: 358, startPoint y: 435, endPoint x: 502, endPoint y: 404, distance: 147.6
click at [502, 404] on div "1 [STREET_ADDRESS]" at bounding box center [578, 417] width 1157 height 595
drag, startPoint x: 943, startPoint y: 415, endPoint x: 606, endPoint y: 443, distance: 338.9
click at [608, 450] on div "1 [STREET_ADDRESS]" at bounding box center [578, 417] width 1157 height 595
drag, startPoint x: 642, startPoint y: 561, endPoint x: 576, endPoint y: 486, distance: 100.0
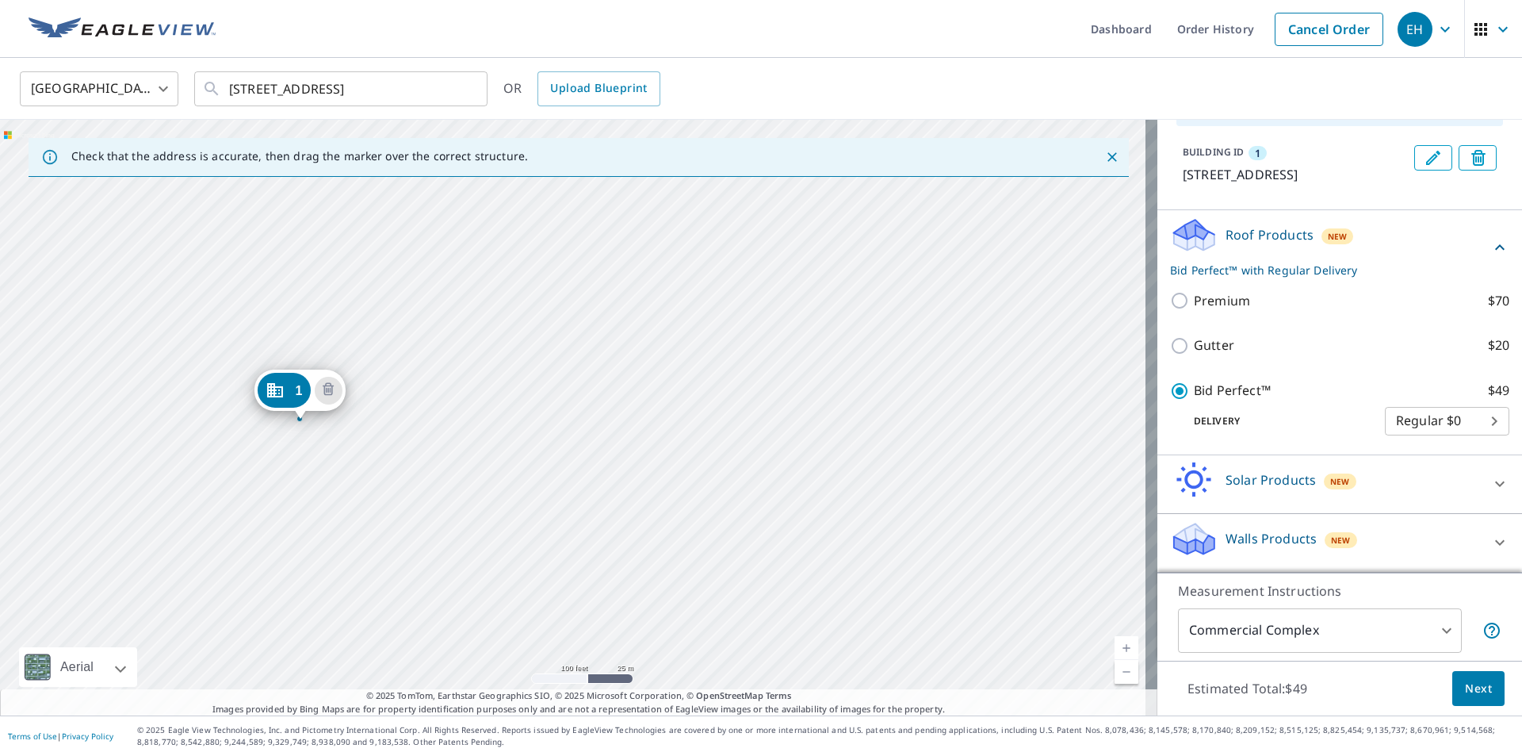
click at [576, 486] on div "1 [STREET_ADDRESS]" at bounding box center [578, 417] width 1157 height 595
drag, startPoint x: 535, startPoint y: 453, endPoint x: 658, endPoint y: 466, distance: 123.6
click at [658, 466] on div "1 [STREET_ADDRESS]" at bounding box center [578, 417] width 1157 height 595
drag, startPoint x: 478, startPoint y: 434, endPoint x: 500, endPoint y: 449, distance: 26.8
click at [500, 449] on div "1 [STREET_ADDRESS]" at bounding box center [578, 417] width 1157 height 595
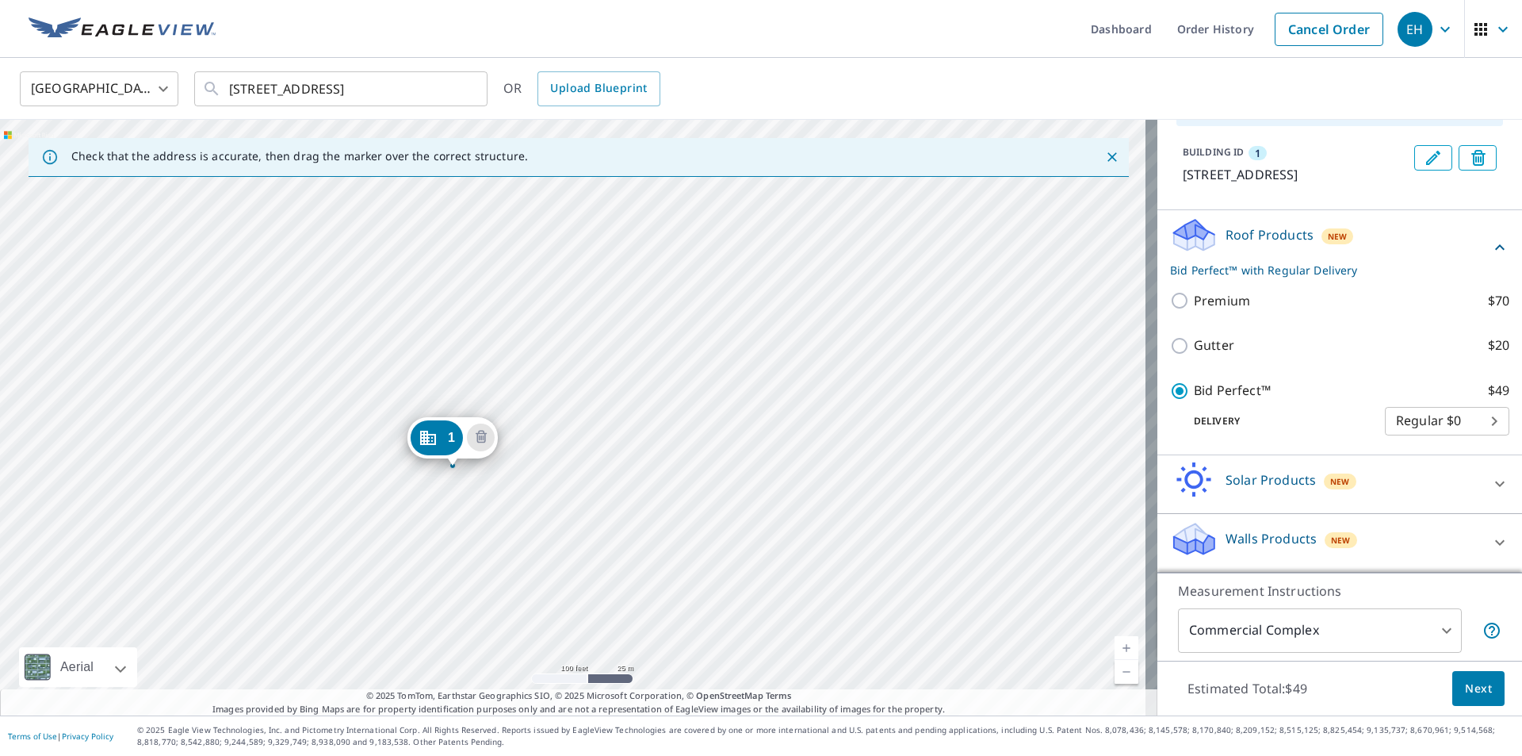
drag, startPoint x: 736, startPoint y: 461, endPoint x: 734, endPoint y: 509, distance: 48.4
click at [734, 509] on div "1 [STREET_ADDRESS]" at bounding box center [578, 417] width 1157 height 595
drag, startPoint x: 729, startPoint y: 507, endPoint x: 798, endPoint y: 404, distance: 124.0
click at [798, 404] on div "1 [STREET_ADDRESS]" at bounding box center [578, 417] width 1157 height 595
drag, startPoint x: 782, startPoint y: 381, endPoint x: 840, endPoint y: 91, distance: 296.0
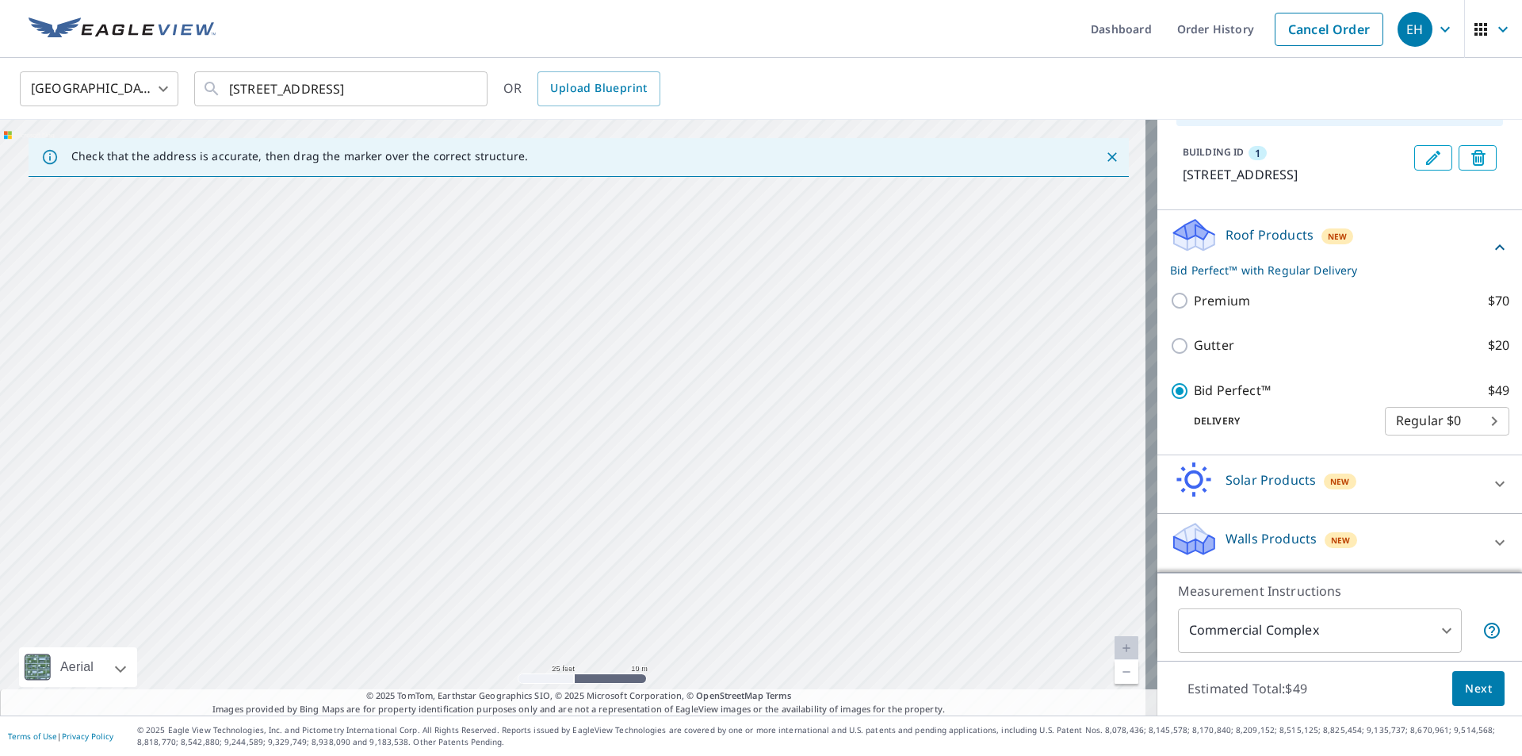
click at [840, 91] on div "[GEOGRAPHIC_DATA] US ​ [STREET_ADDRESS] ​ OR Upload Blueprint Check that the ad…" at bounding box center [761, 386] width 1522 height 657
click at [805, 312] on div "1 [STREET_ADDRESS]" at bounding box center [578, 417] width 1157 height 595
drag, startPoint x: 848, startPoint y: 295, endPoint x: 781, endPoint y: 385, distance: 111.6
click at [781, 385] on div "1 [STREET_ADDRESS]" at bounding box center [578, 417] width 1157 height 595
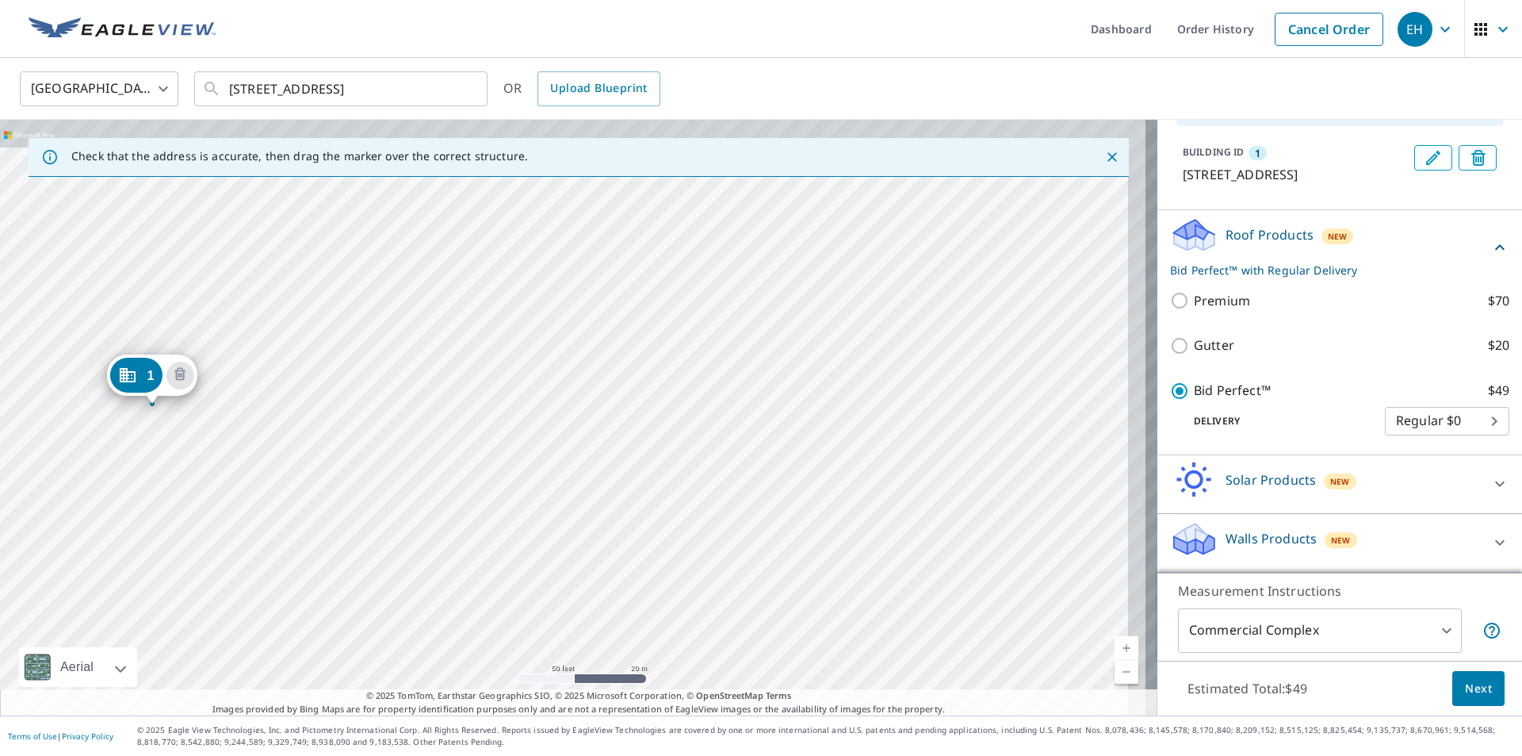
drag, startPoint x: 750, startPoint y: 402, endPoint x: 738, endPoint y: 425, distance: 25.9
click at [738, 425] on div "1 [STREET_ADDRESS]" at bounding box center [578, 417] width 1157 height 595
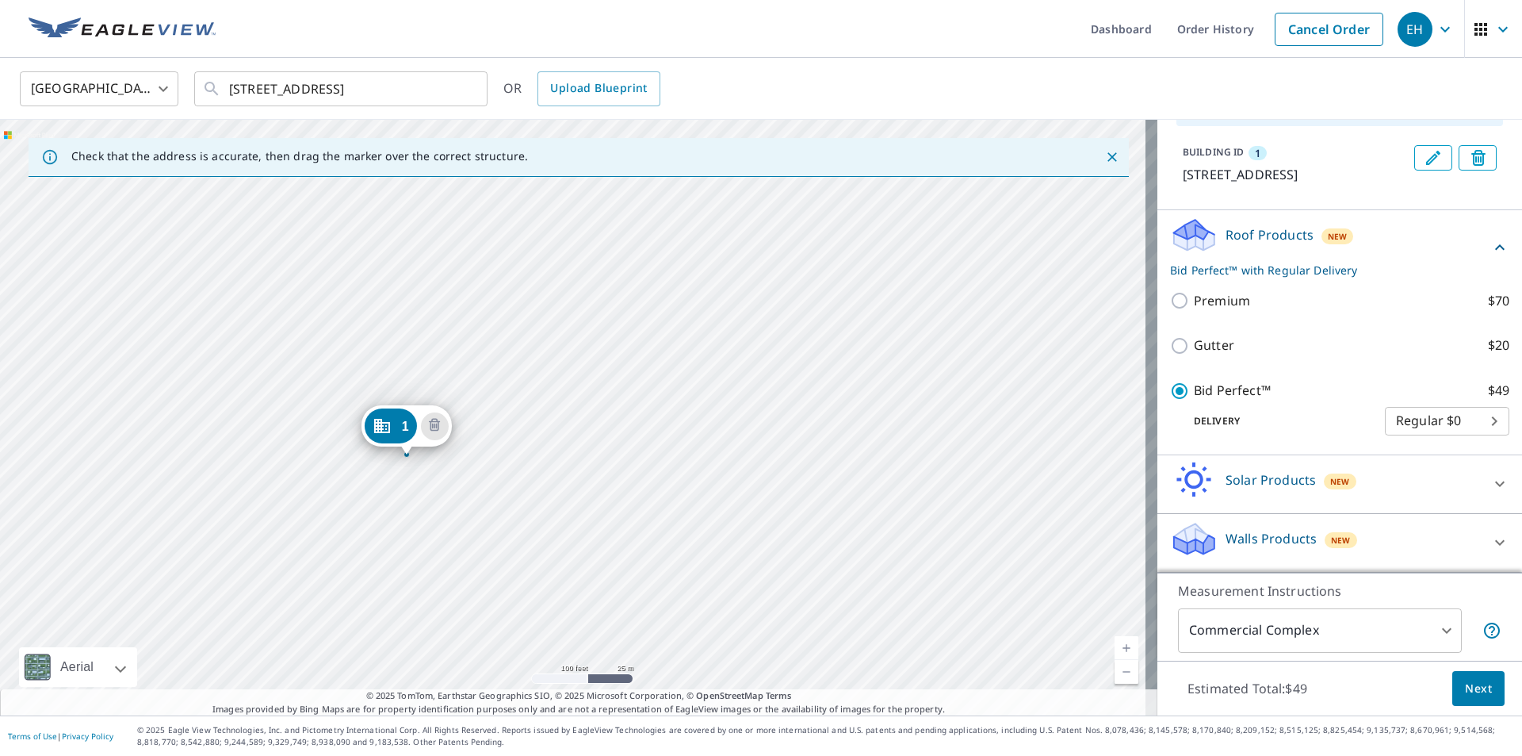
drag, startPoint x: 767, startPoint y: 381, endPoint x: 706, endPoint y: 441, distance: 86.3
click at [706, 441] on div "1 [STREET_ADDRESS]" at bounding box center [578, 417] width 1157 height 595
drag, startPoint x: 657, startPoint y: 507, endPoint x: 716, endPoint y: 584, distance: 96.7
click at [716, 584] on div "1 [STREET_ADDRESS]" at bounding box center [578, 417] width 1157 height 595
drag, startPoint x: 631, startPoint y: 513, endPoint x: 624, endPoint y: 616, distance: 103.3
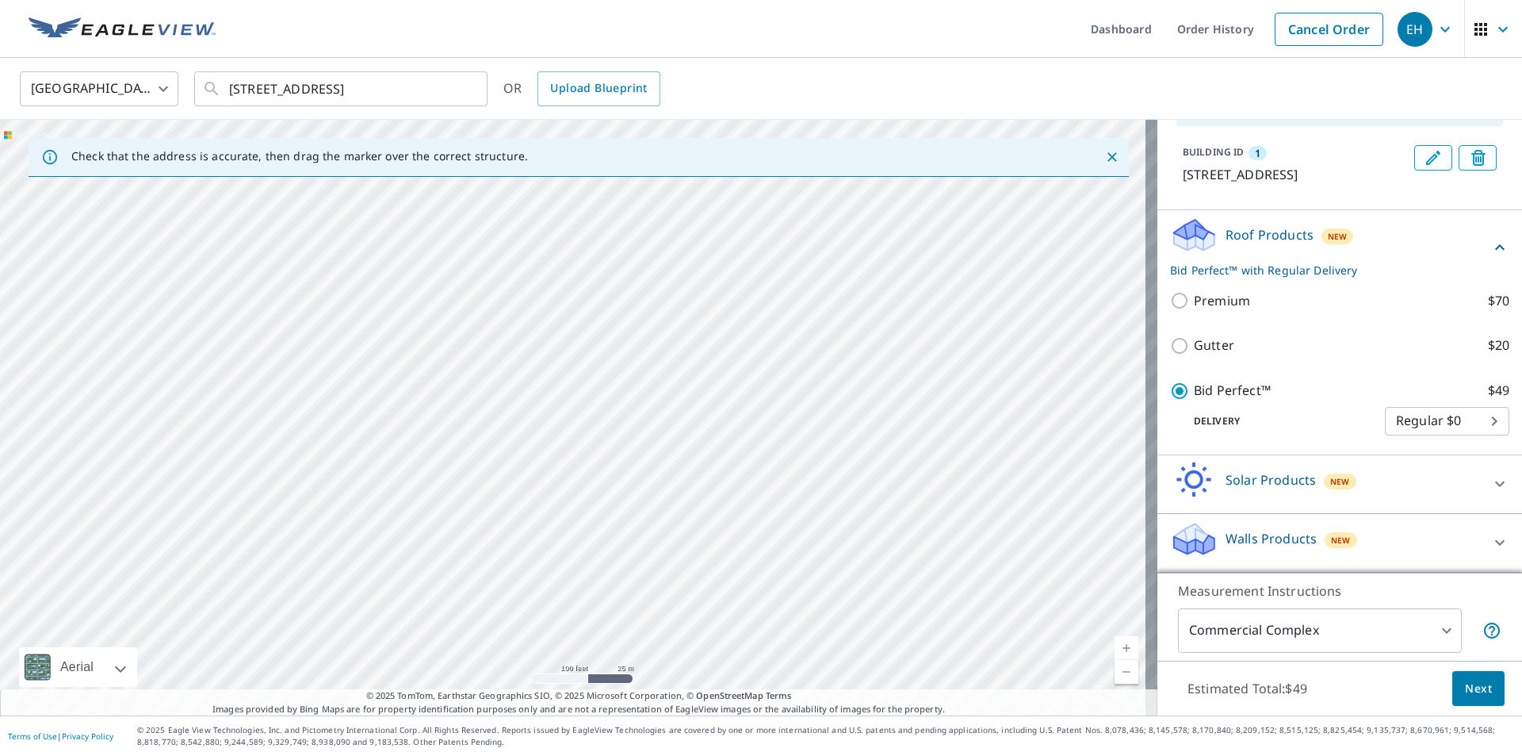
click at [624, 616] on div "1 [STREET_ADDRESS]" at bounding box center [578, 417] width 1157 height 595
drag, startPoint x: 560, startPoint y: 491, endPoint x: 564, endPoint y: 463, distance: 28.2
click at [563, 465] on div "1 [STREET_ADDRESS]" at bounding box center [578, 417] width 1157 height 595
click at [1424, 148] on icon "Edit building 1" at bounding box center [1433, 157] width 19 height 19
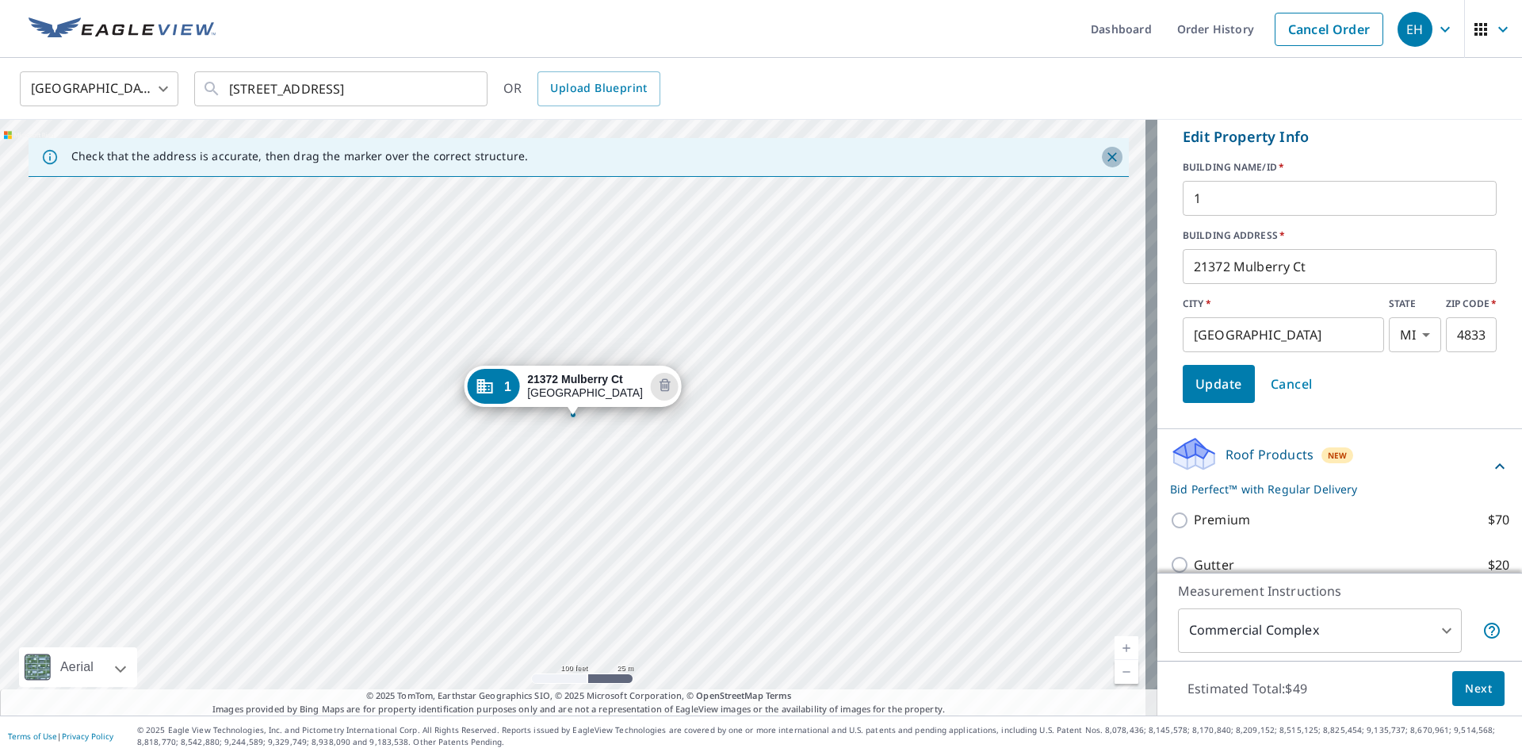
click at [1108, 158] on icon "Close" at bounding box center [1113, 157] width 10 height 10
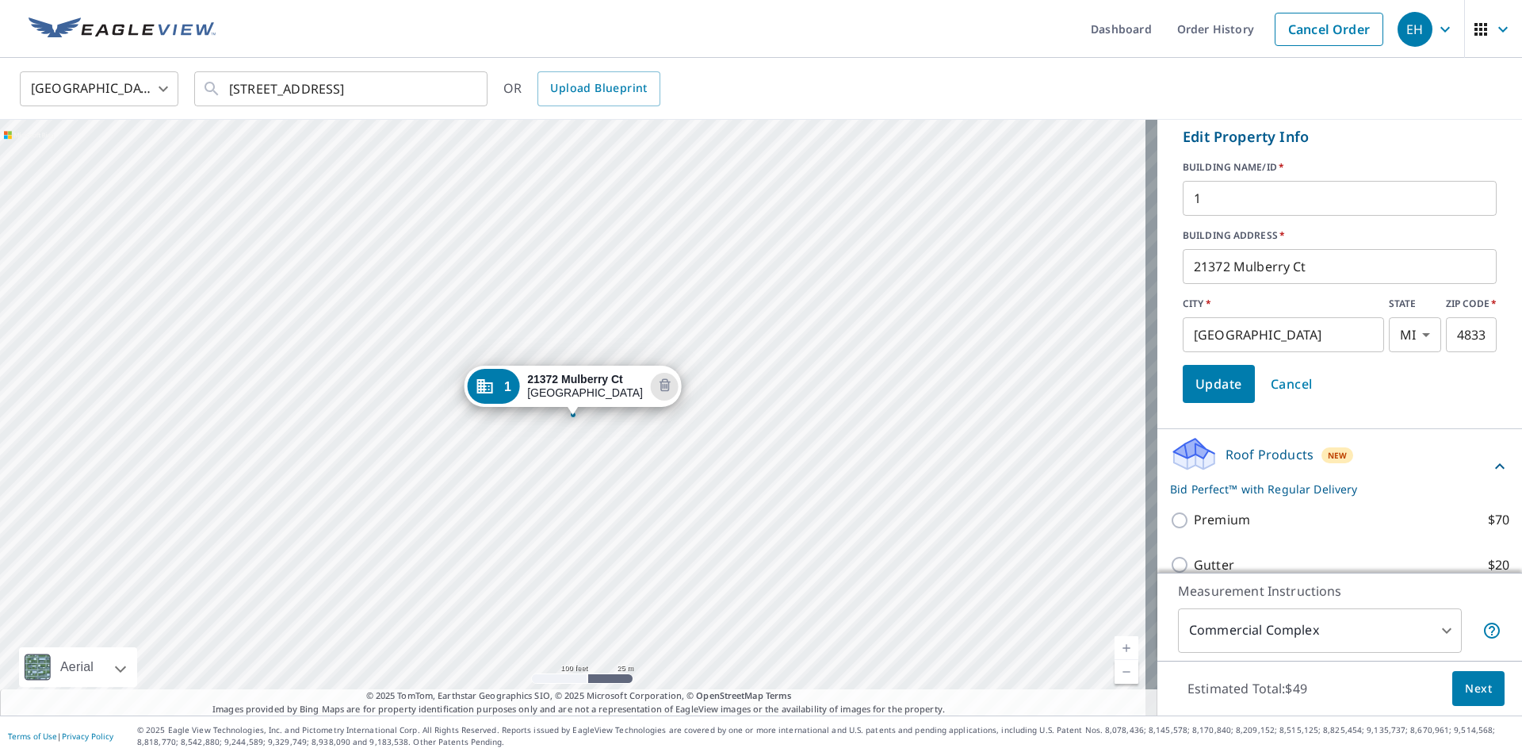
click at [1274, 388] on span "Cancel" at bounding box center [1292, 384] width 42 height 22
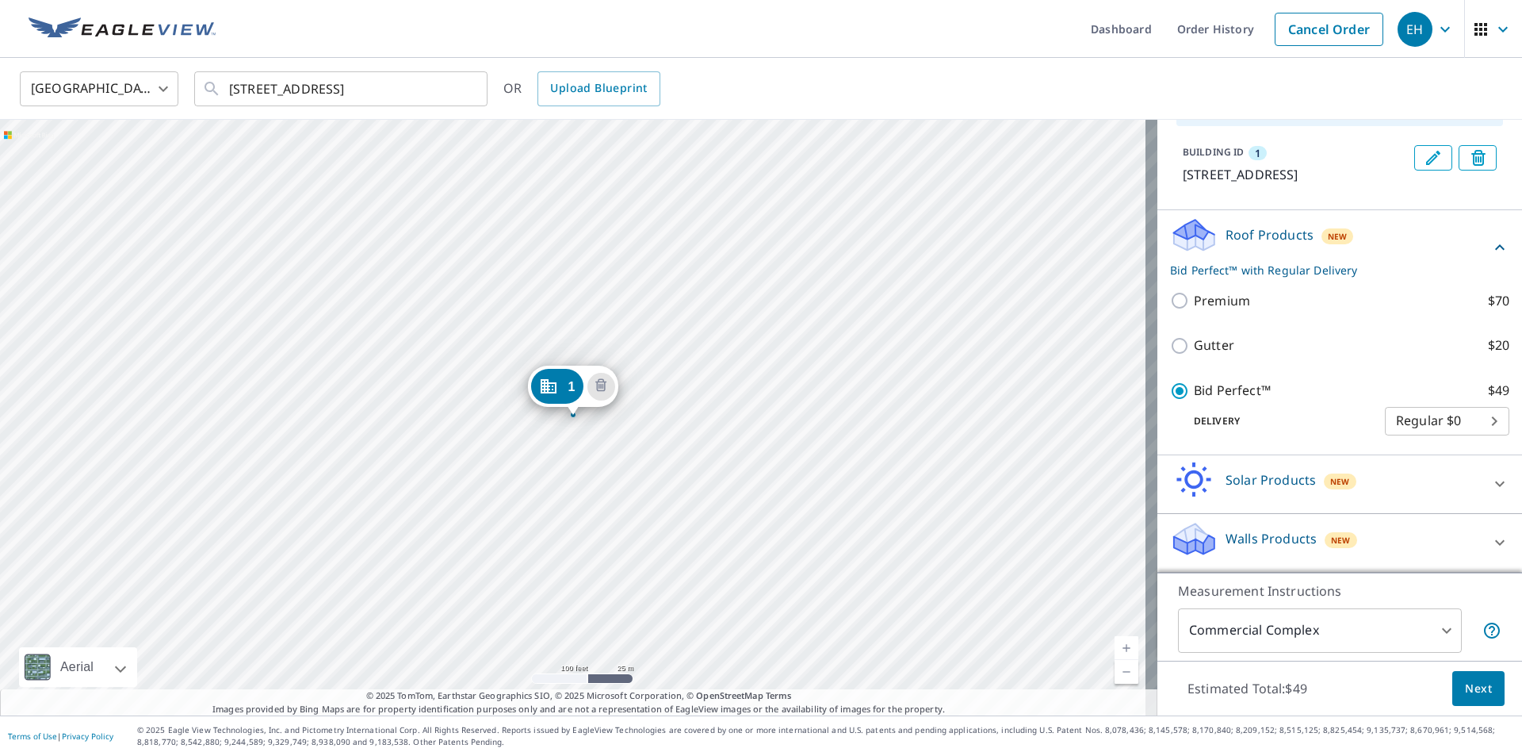
click at [1424, 148] on icon "Edit building 1" at bounding box center [1433, 157] width 19 height 19
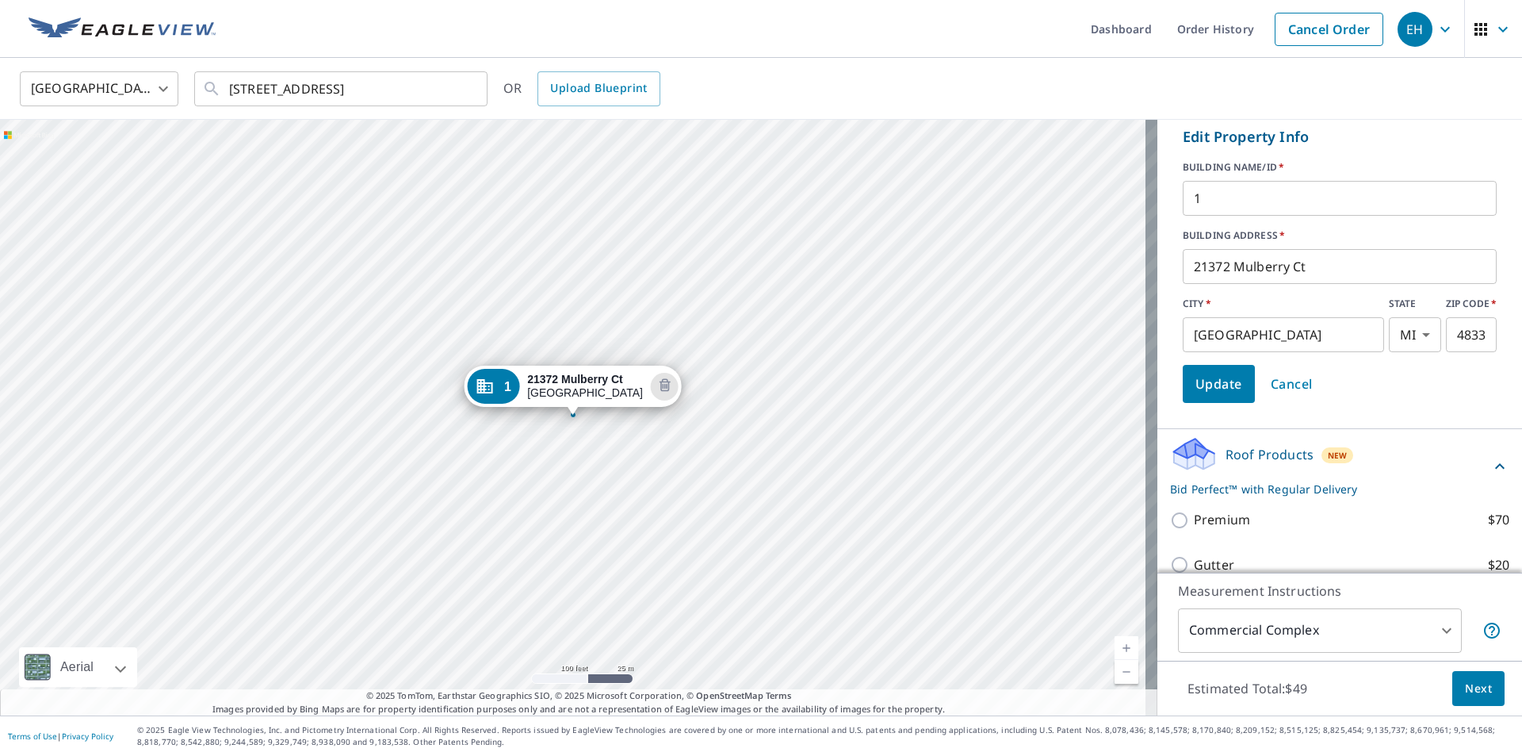
click at [1280, 383] on span "Cancel" at bounding box center [1292, 384] width 42 height 22
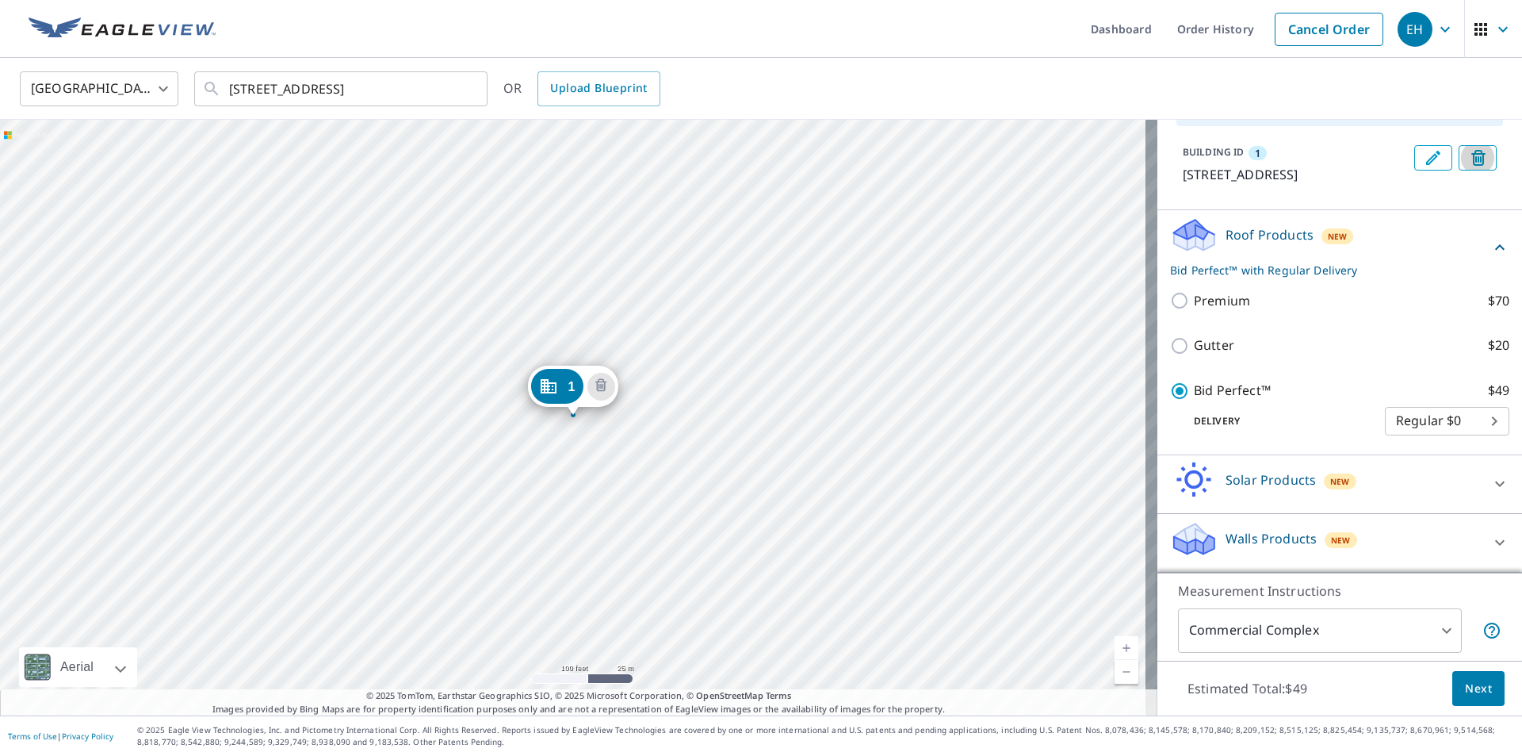
click at [1471, 150] on icon "Delete building 1" at bounding box center [1478, 158] width 14 height 16
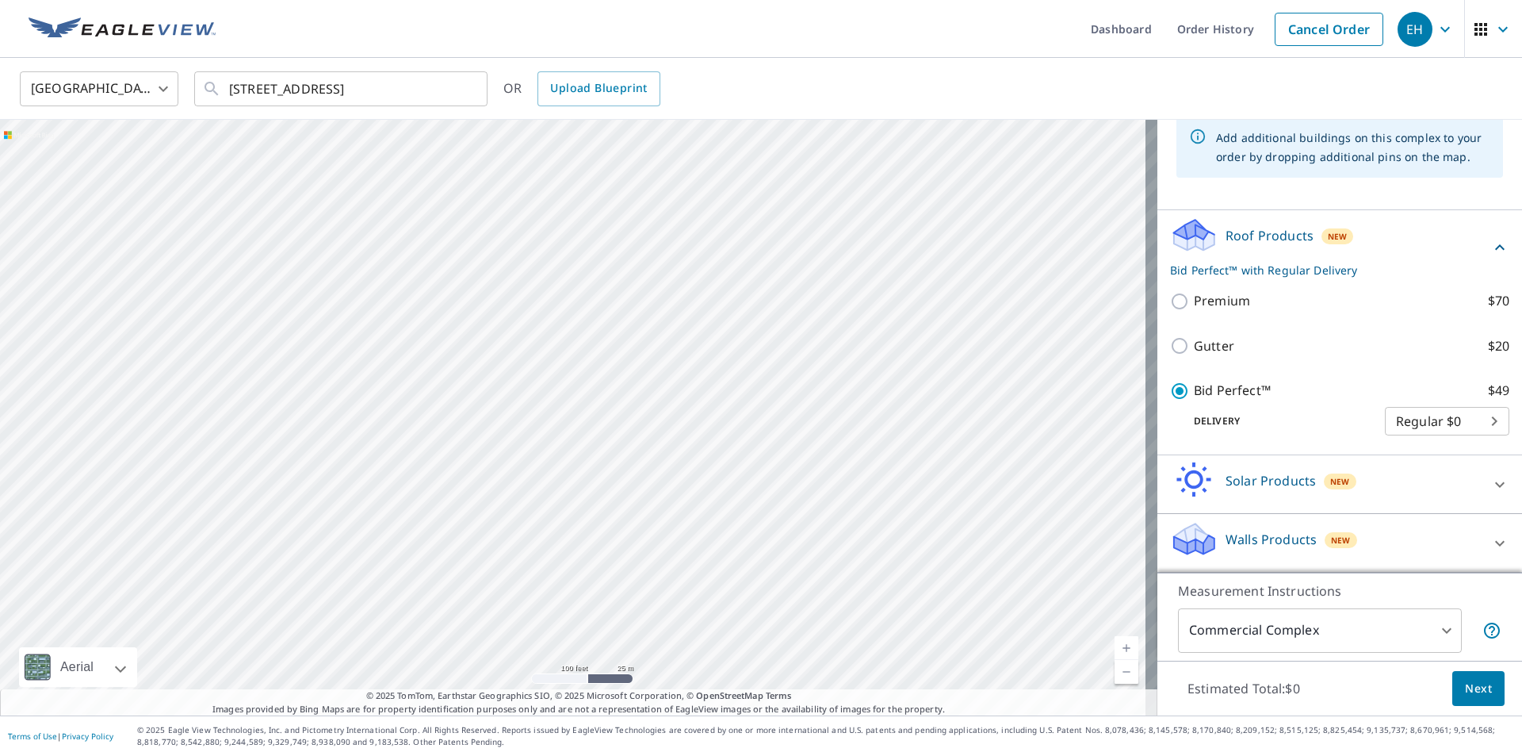
drag, startPoint x: 658, startPoint y: 281, endPoint x: 662, endPoint y: 497, distance: 215.7
click at [662, 497] on div at bounding box center [578, 417] width 1157 height 595
click at [671, 235] on div at bounding box center [578, 417] width 1157 height 595
type input "[STREET_ADDRESS]"
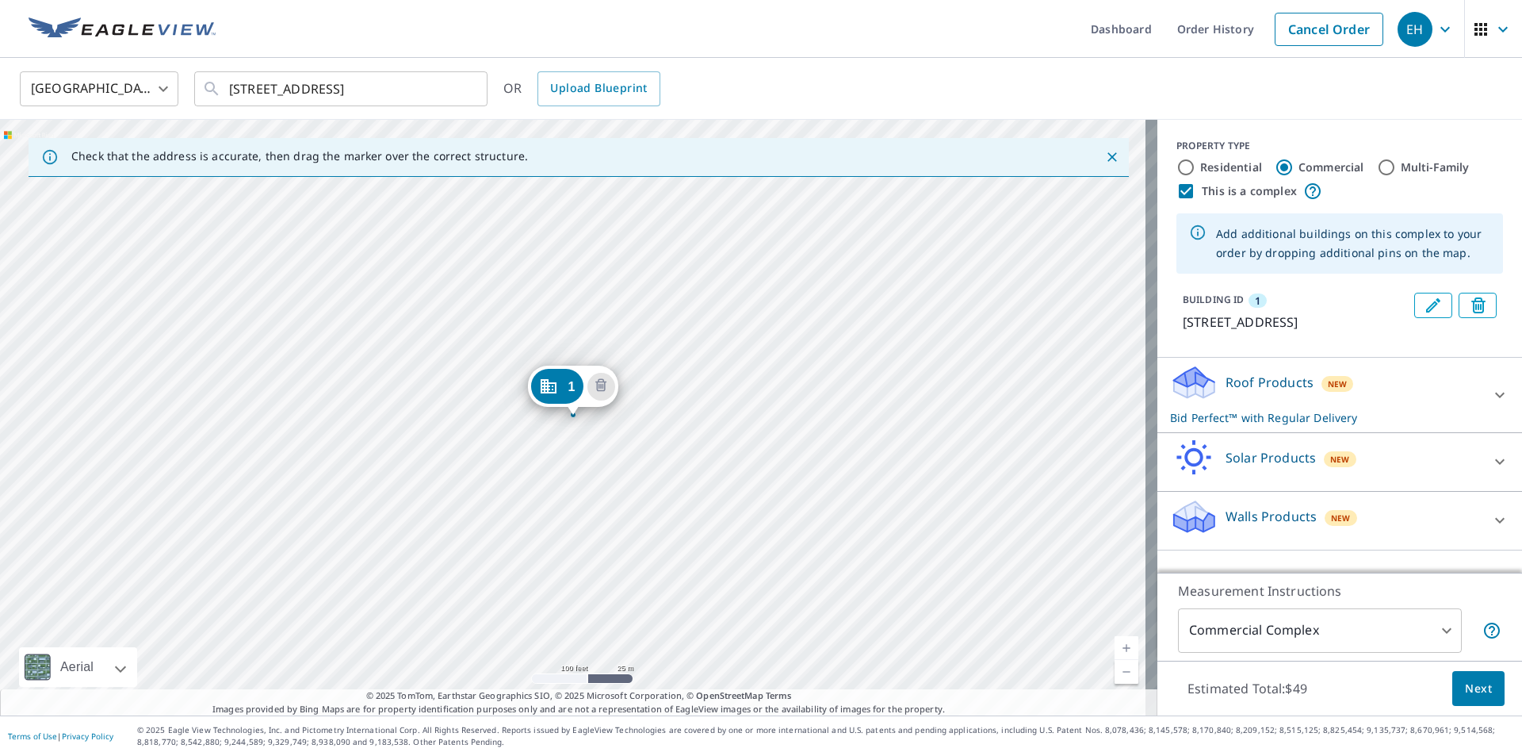
scroll to position [0, 0]
click at [1377, 170] on input "Multi-Family" at bounding box center [1386, 167] width 19 height 19
radio input "true"
type input "2"
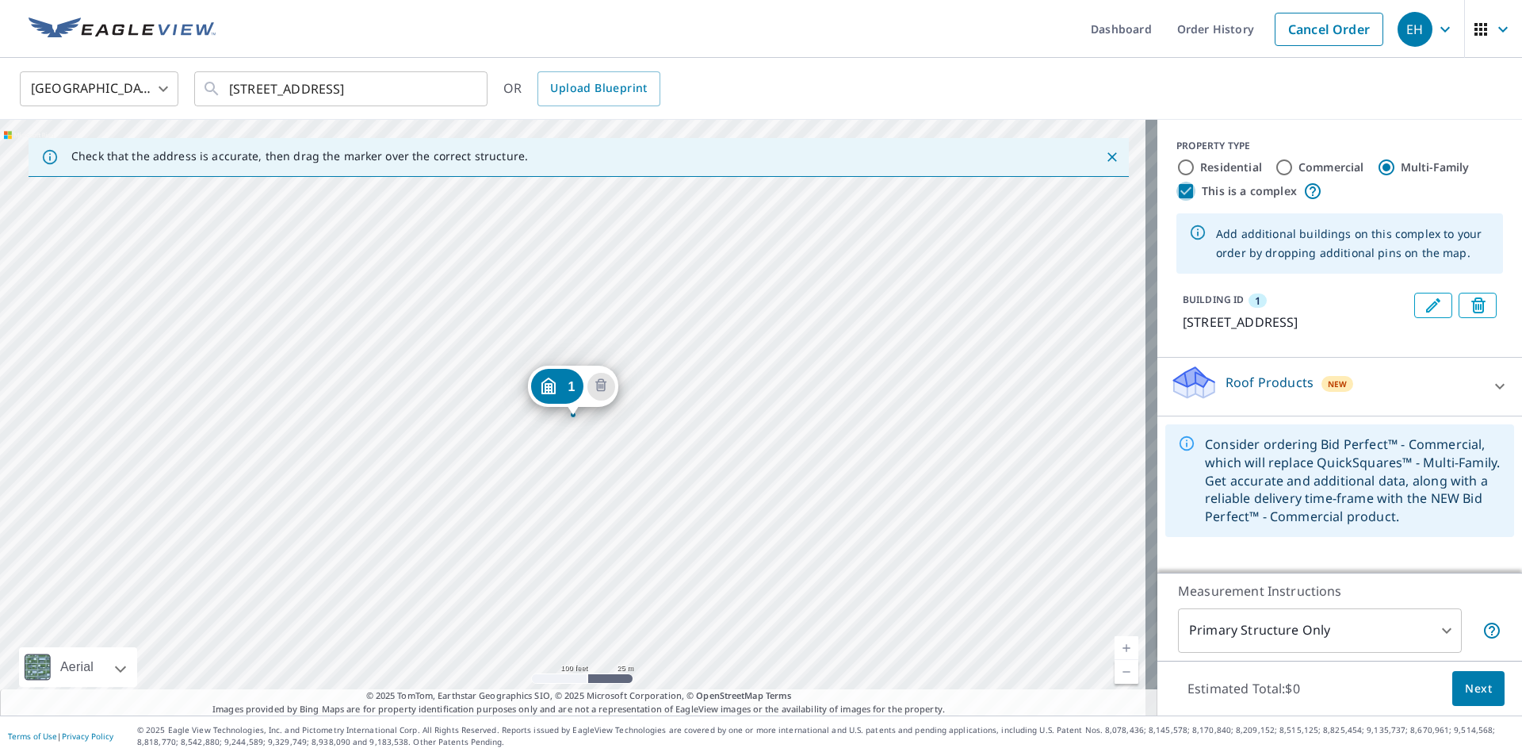
click at [1179, 194] on input "This is a complex" at bounding box center [1186, 191] width 19 height 19
checkbox input "false"
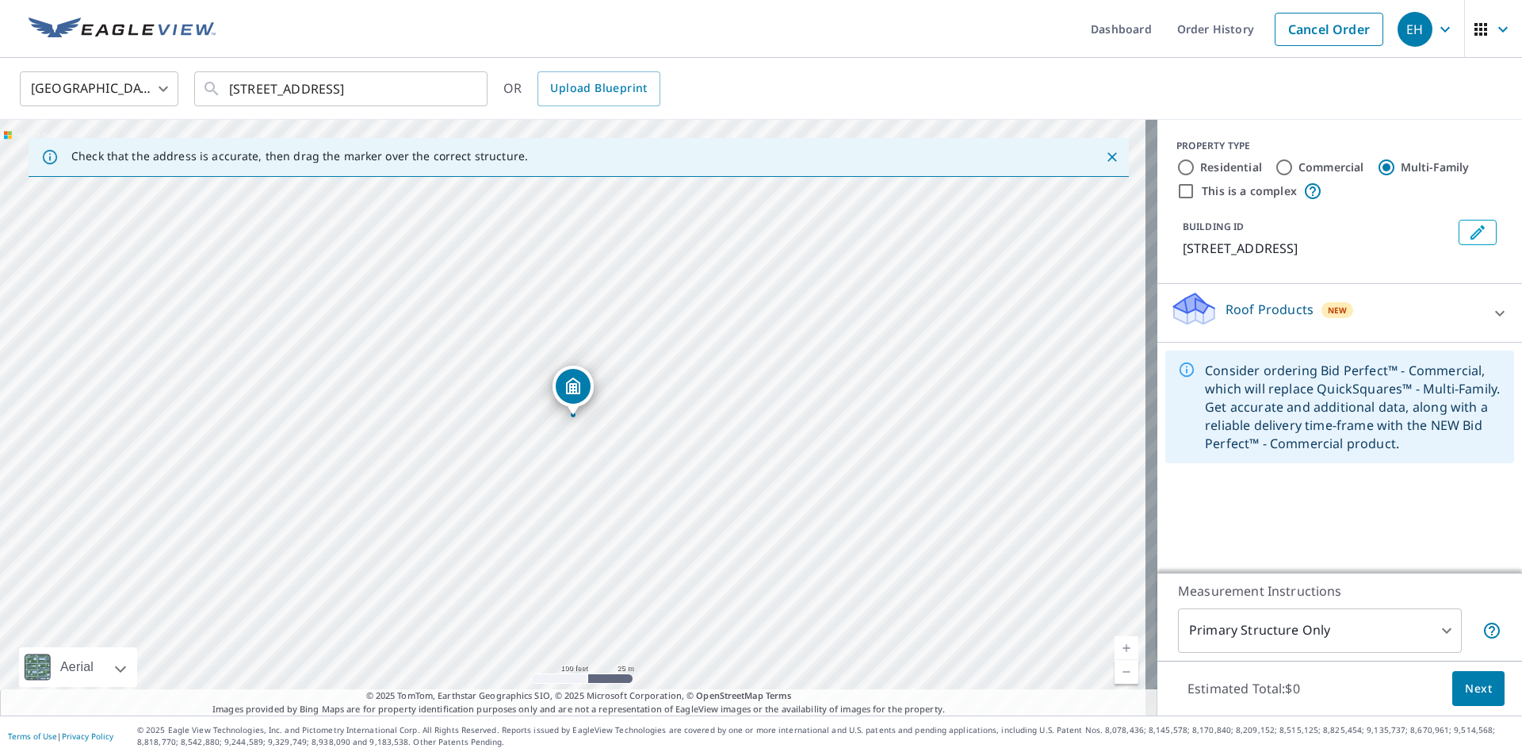
click at [1494, 323] on icon at bounding box center [1499, 313] width 19 height 19
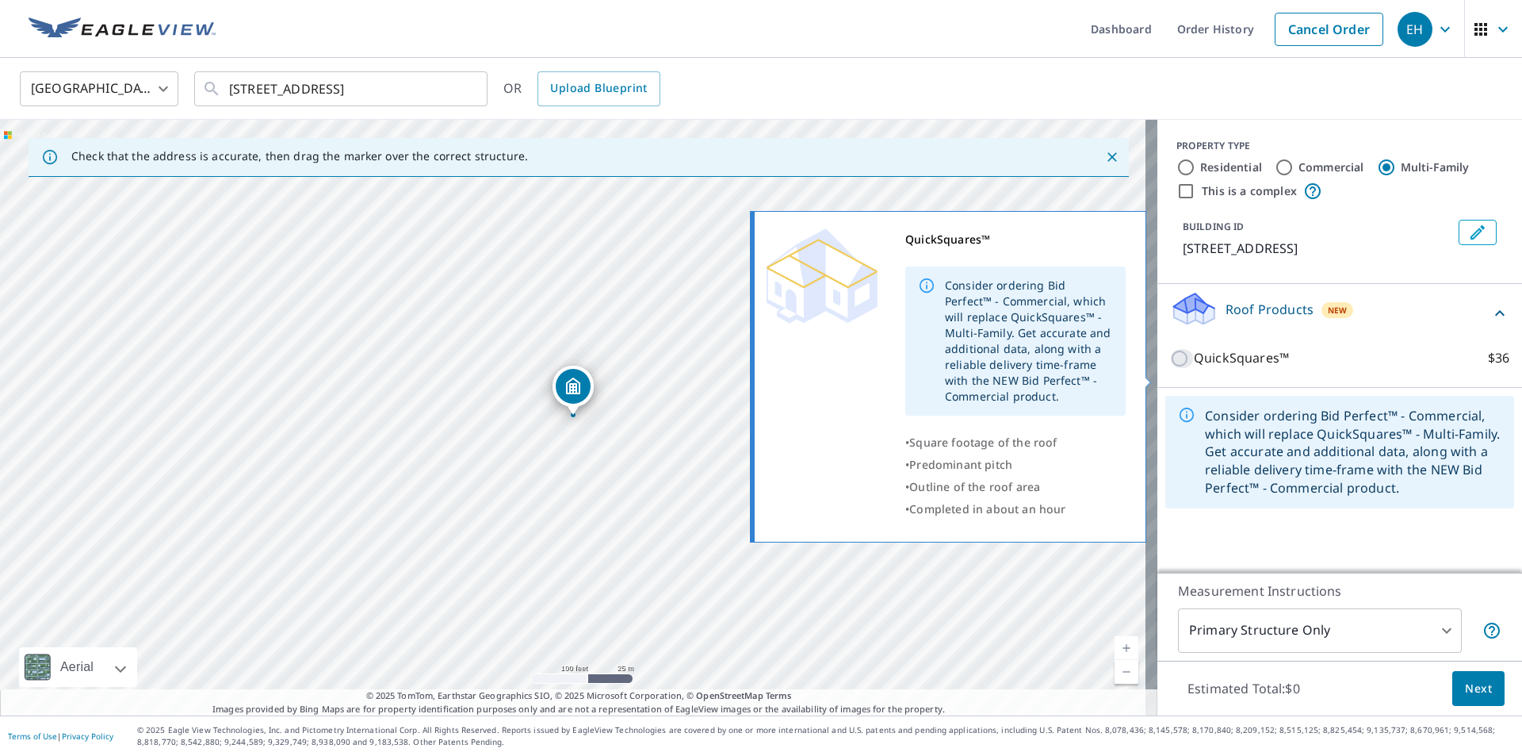
click at [1170, 368] on input "QuickSquares™ $36" at bounding box center [1182, 358] width 24 height 19
checkbox input "true"
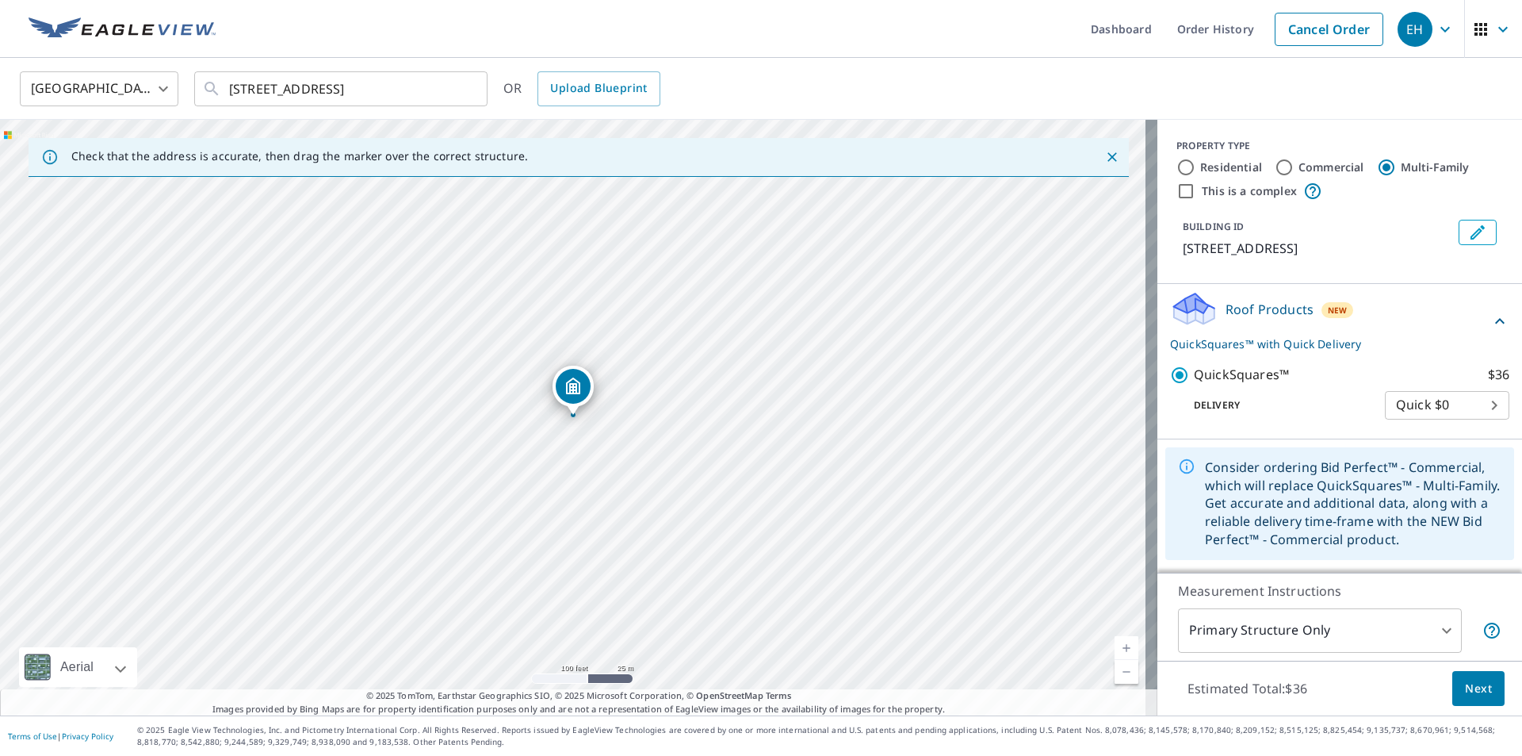
click at [1475, 700] on button "Next" at bounding box center [1478, 689] width 52 height 36
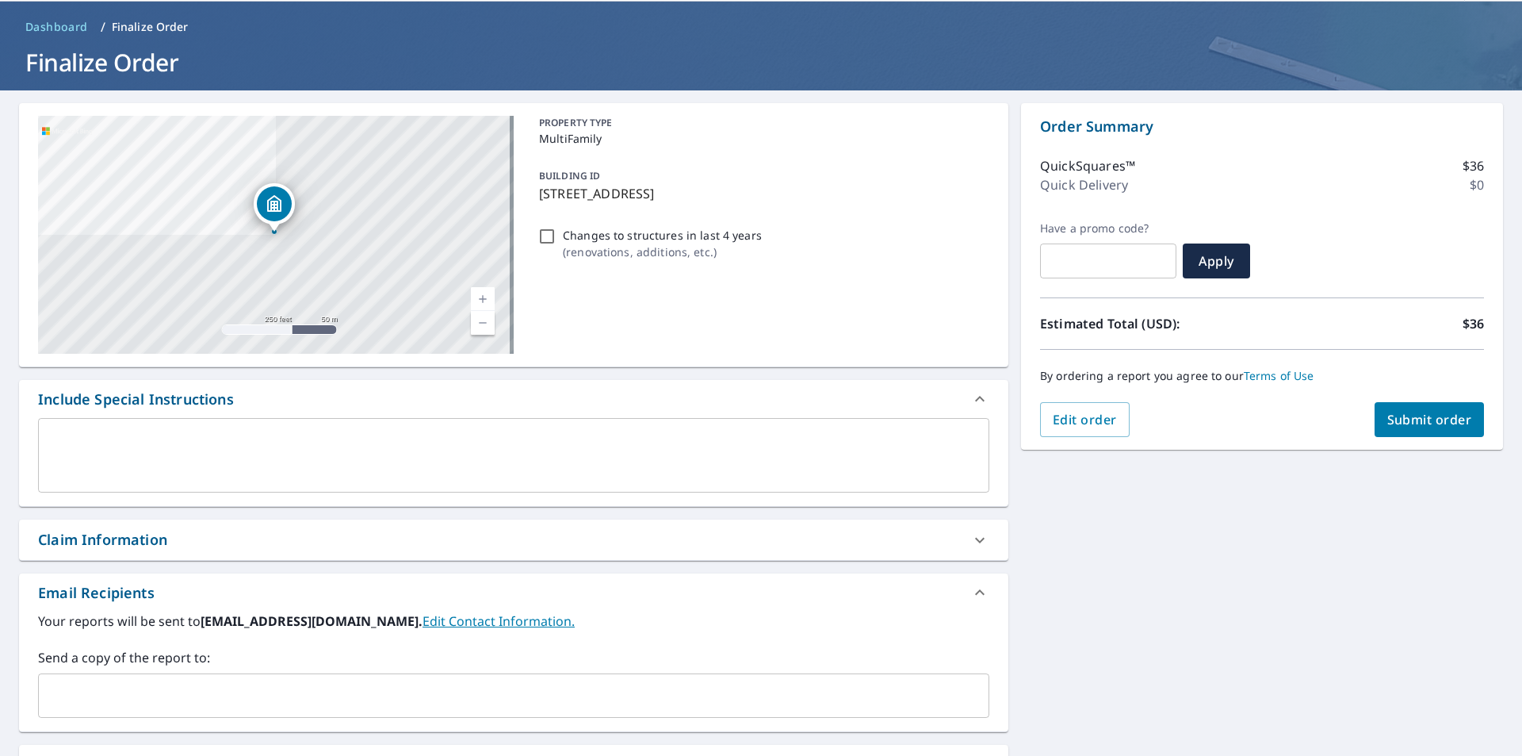
scroll to position [79, 0]
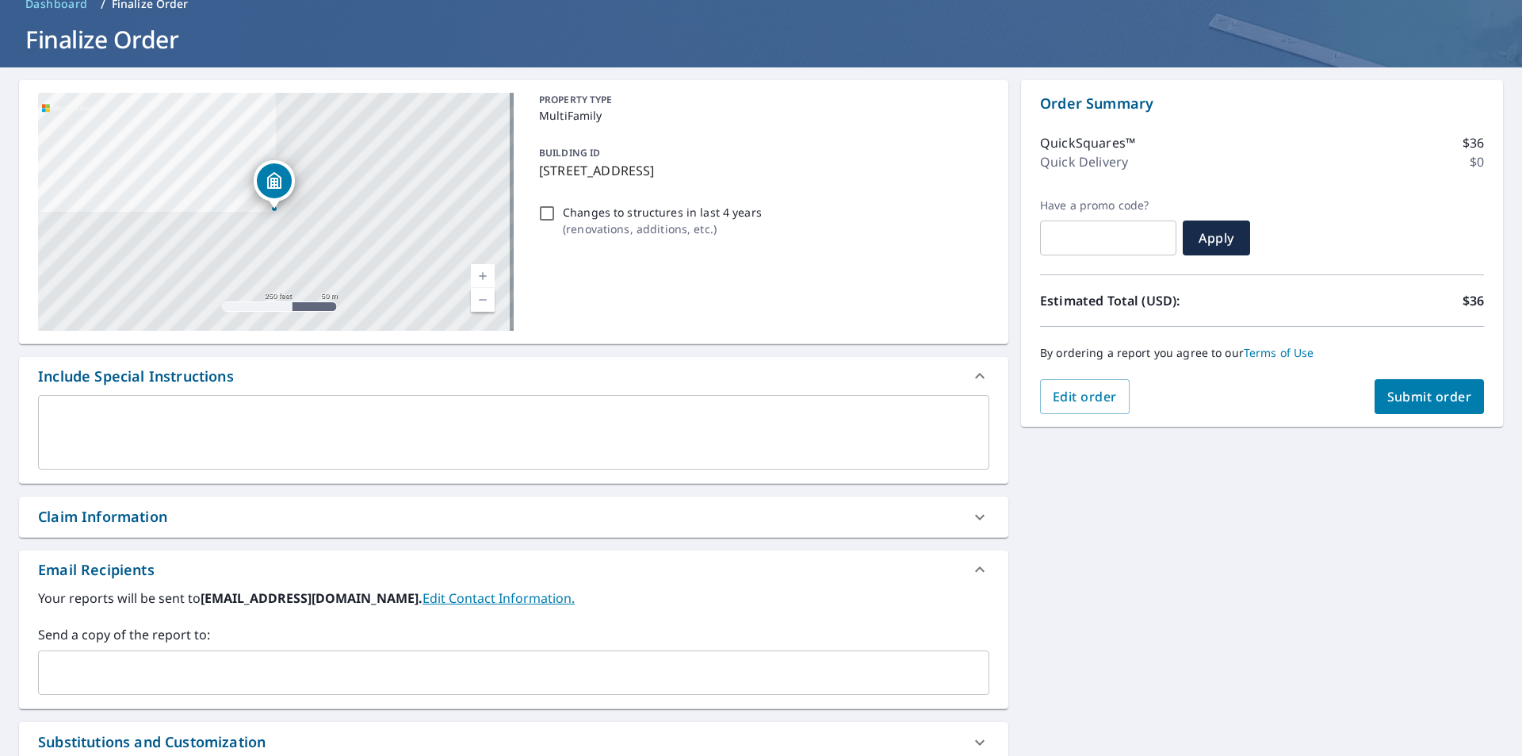
click at [110, 664] on input "text" at bounding box center [501, 672] width 913 height 30
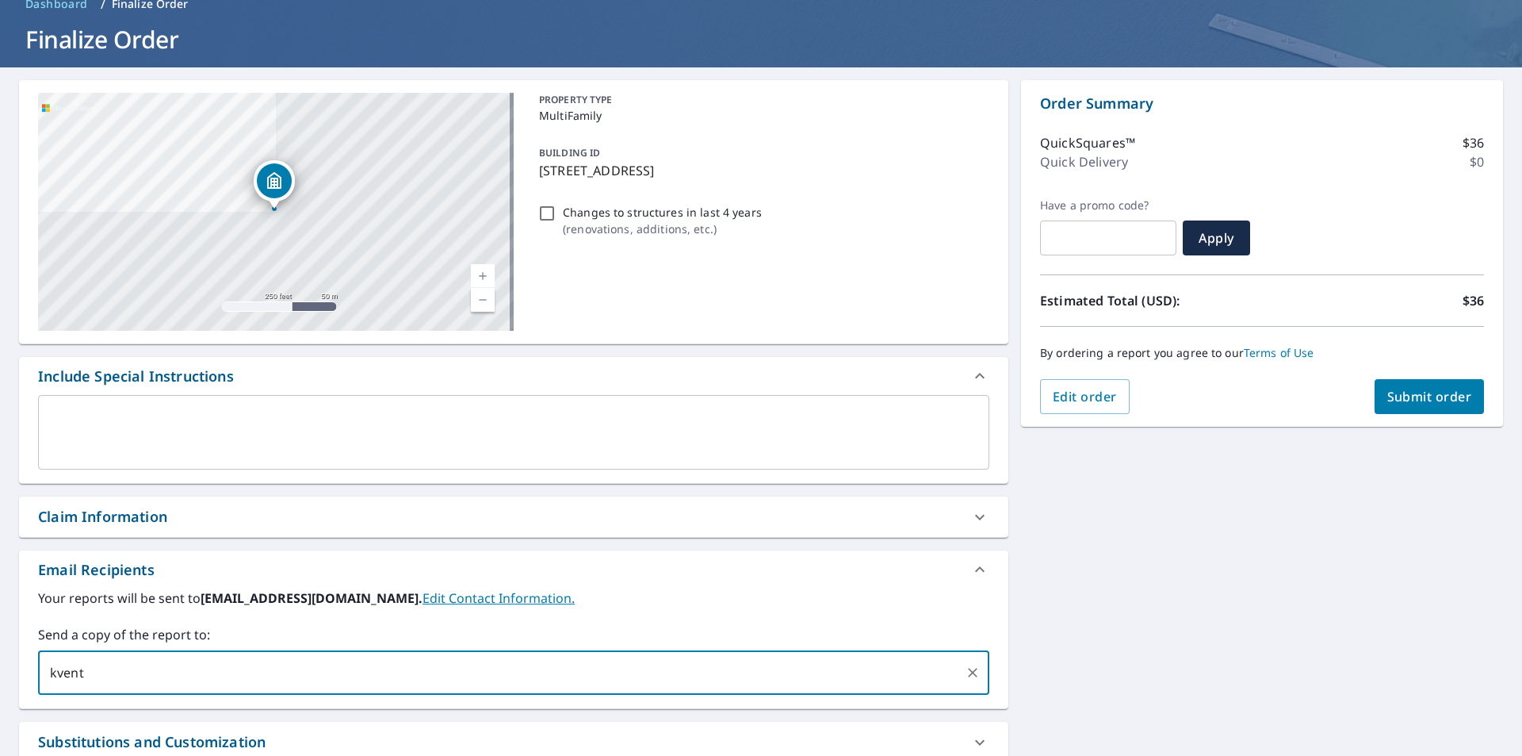
type input "kvent"
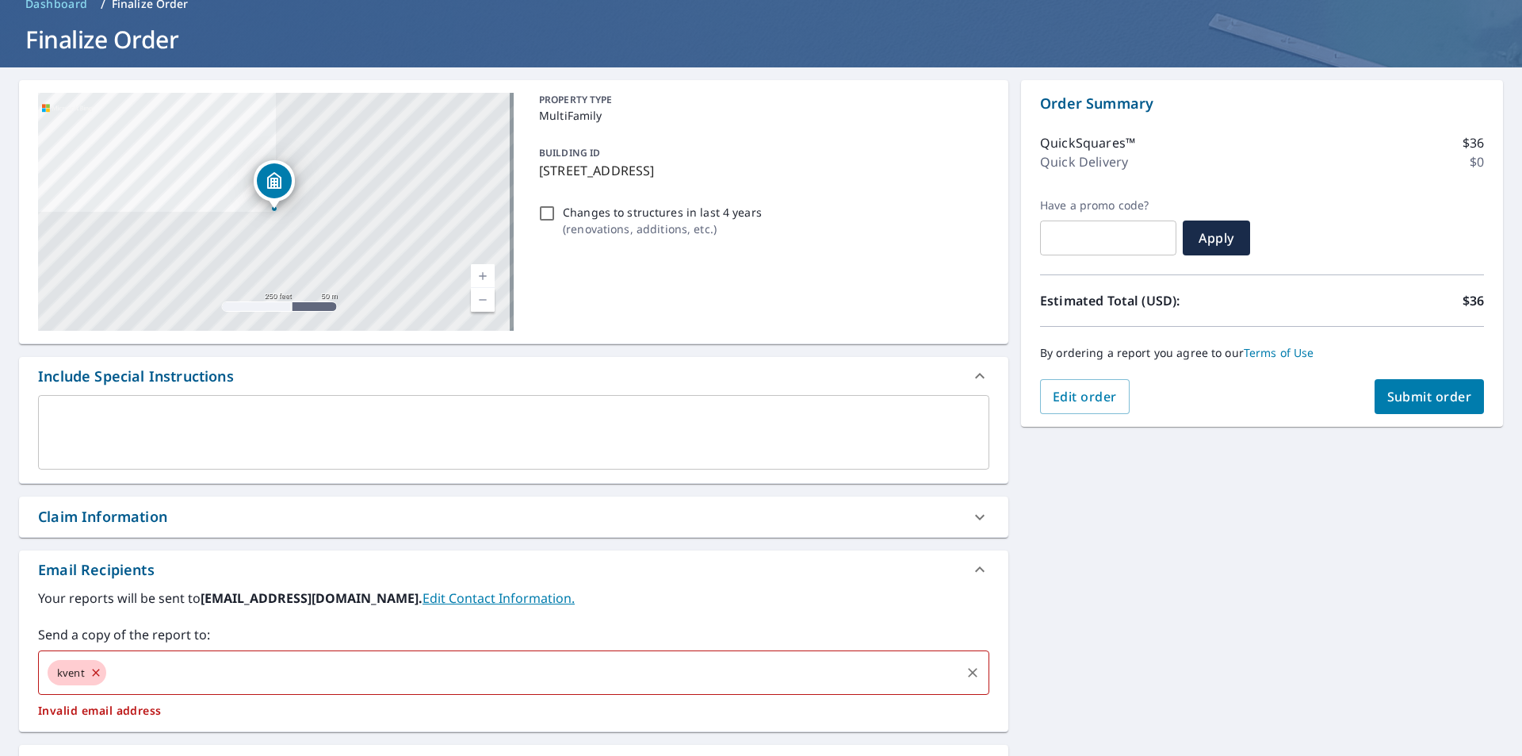
click at [139, 658] on input "text" at bounding box center [534, 672] width 850 height 30
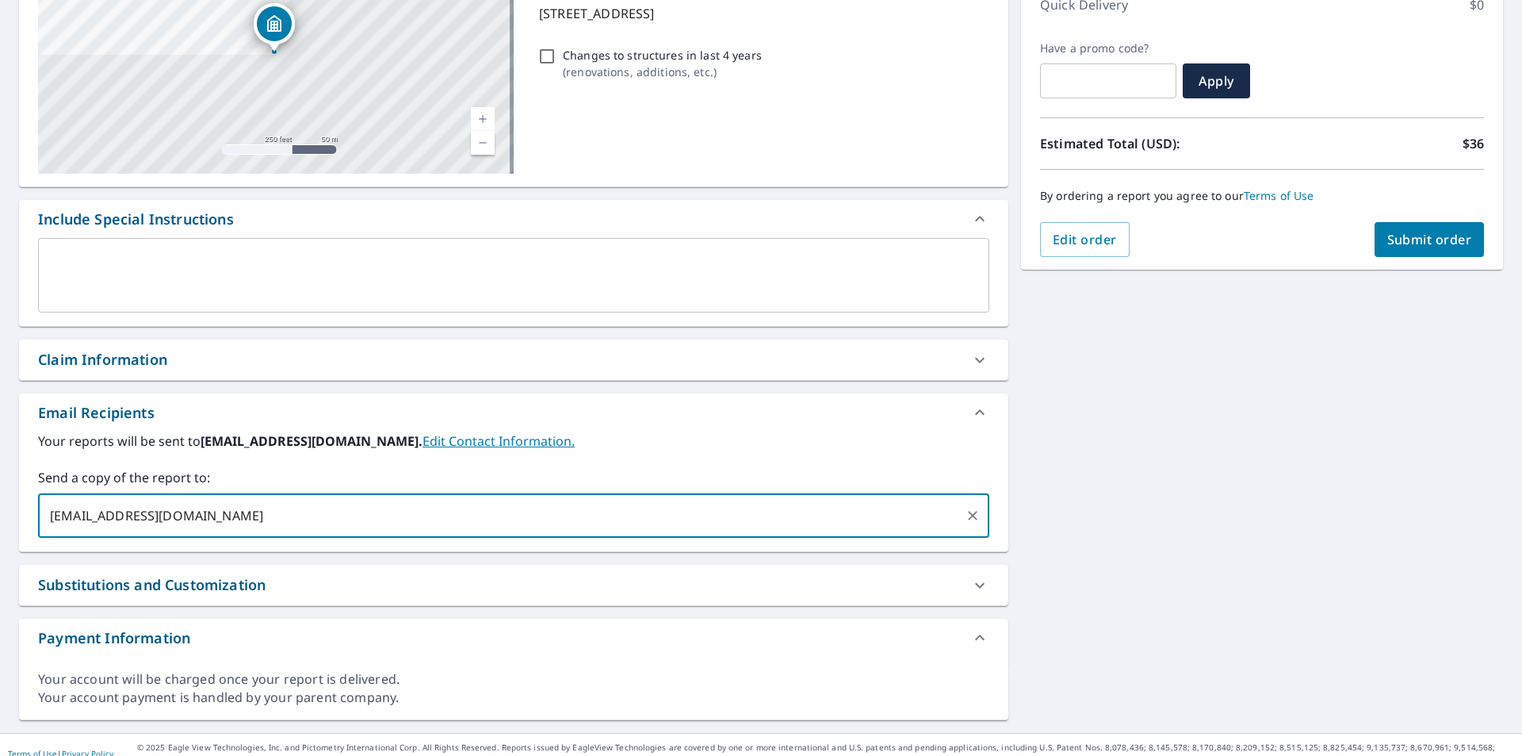
scroll to position [238, 0]
type input "[EMAIL_ADDRESS][DOMAIN_NAME]"
click at [1065, 633] on div "[STREET_ADDRESS] Aerial Road A standard road map Aerial A detailed look from ab…" at bounding box center [761, 320] width 1522 height 822
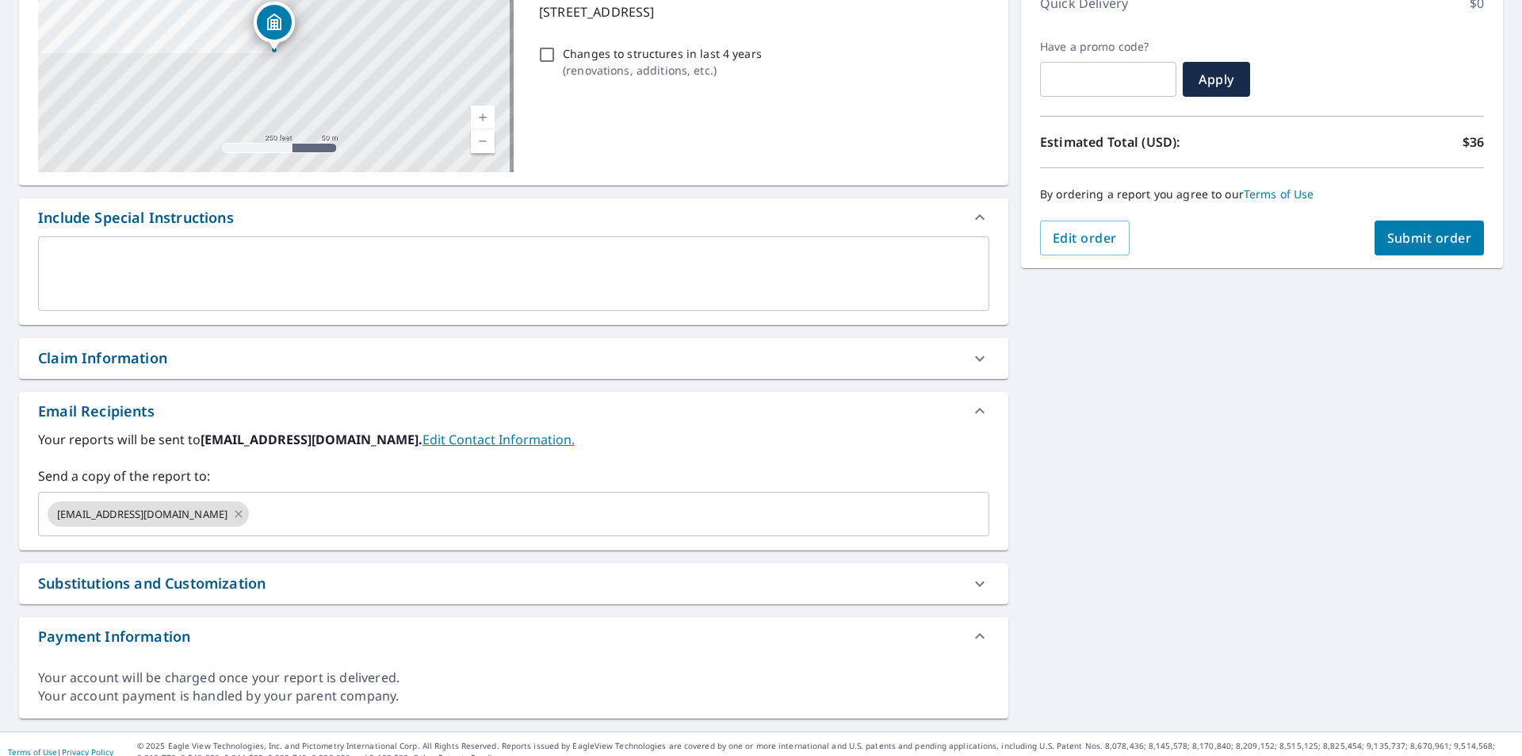
click at [1395, 236] on span "Submit order" at bounding box center [1429, 237] width 85 height 17
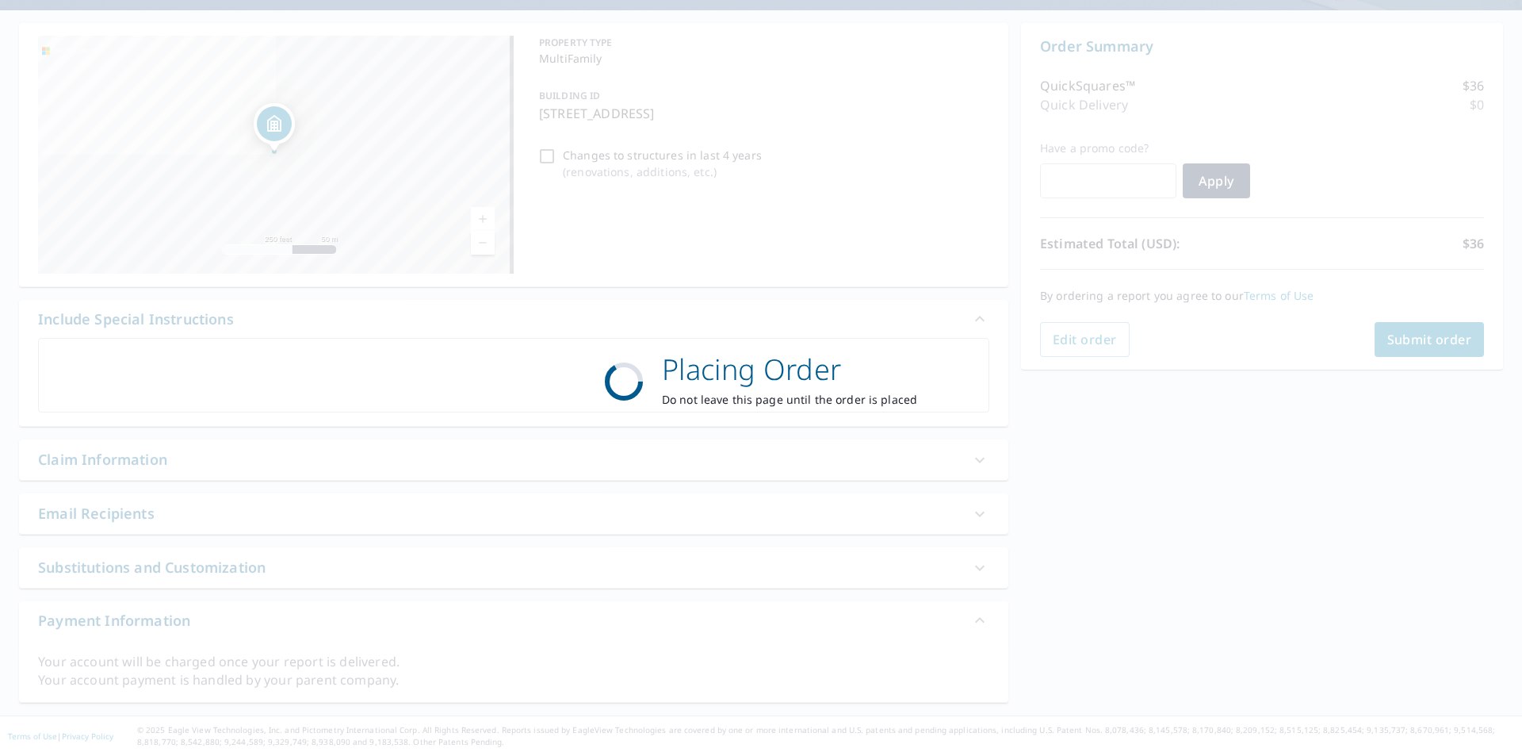
scroll to position [136, 0]
